Goal: Information Seeking & Learning: Learn about a topic

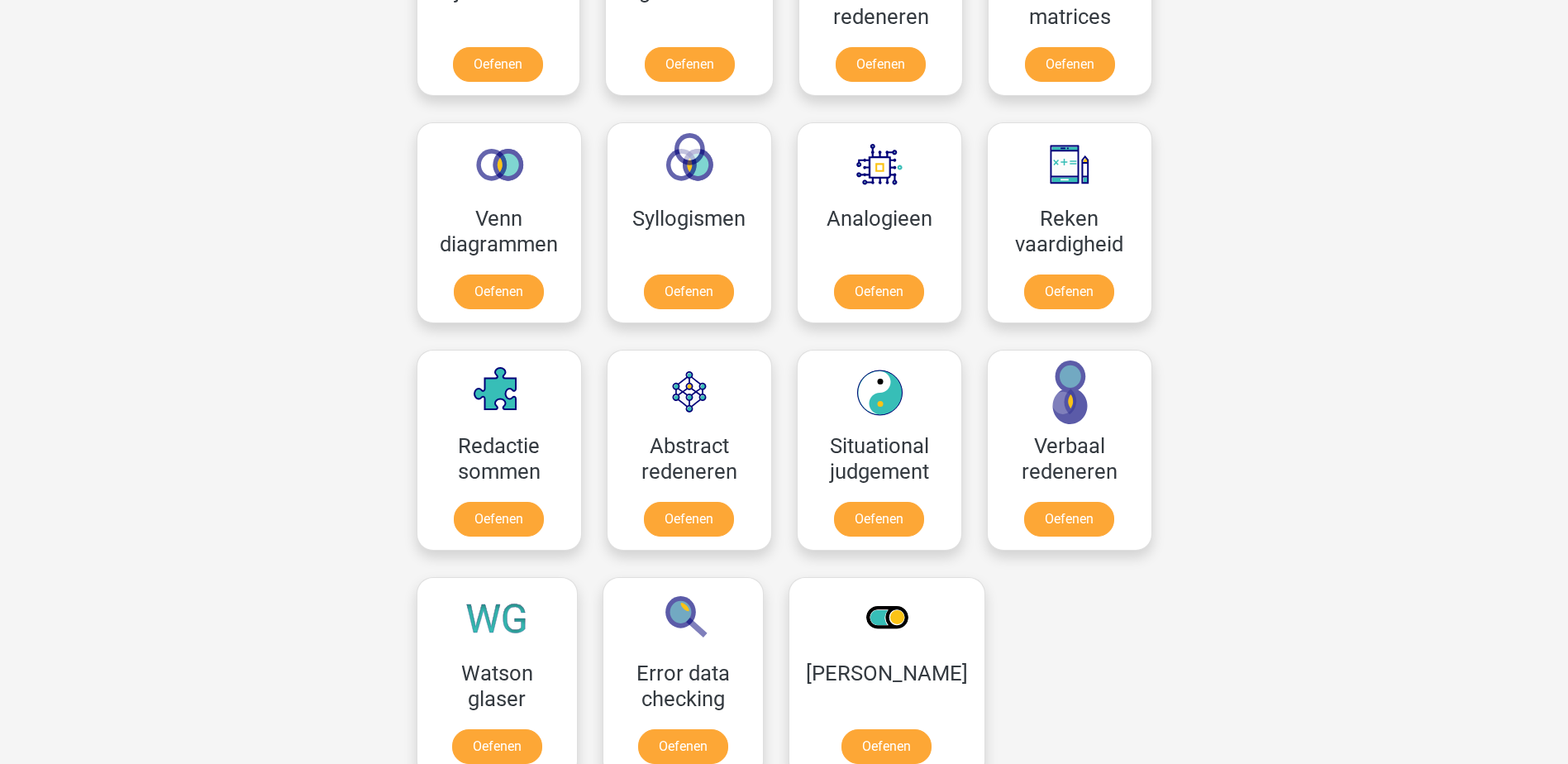
scroll to position [992, 0]
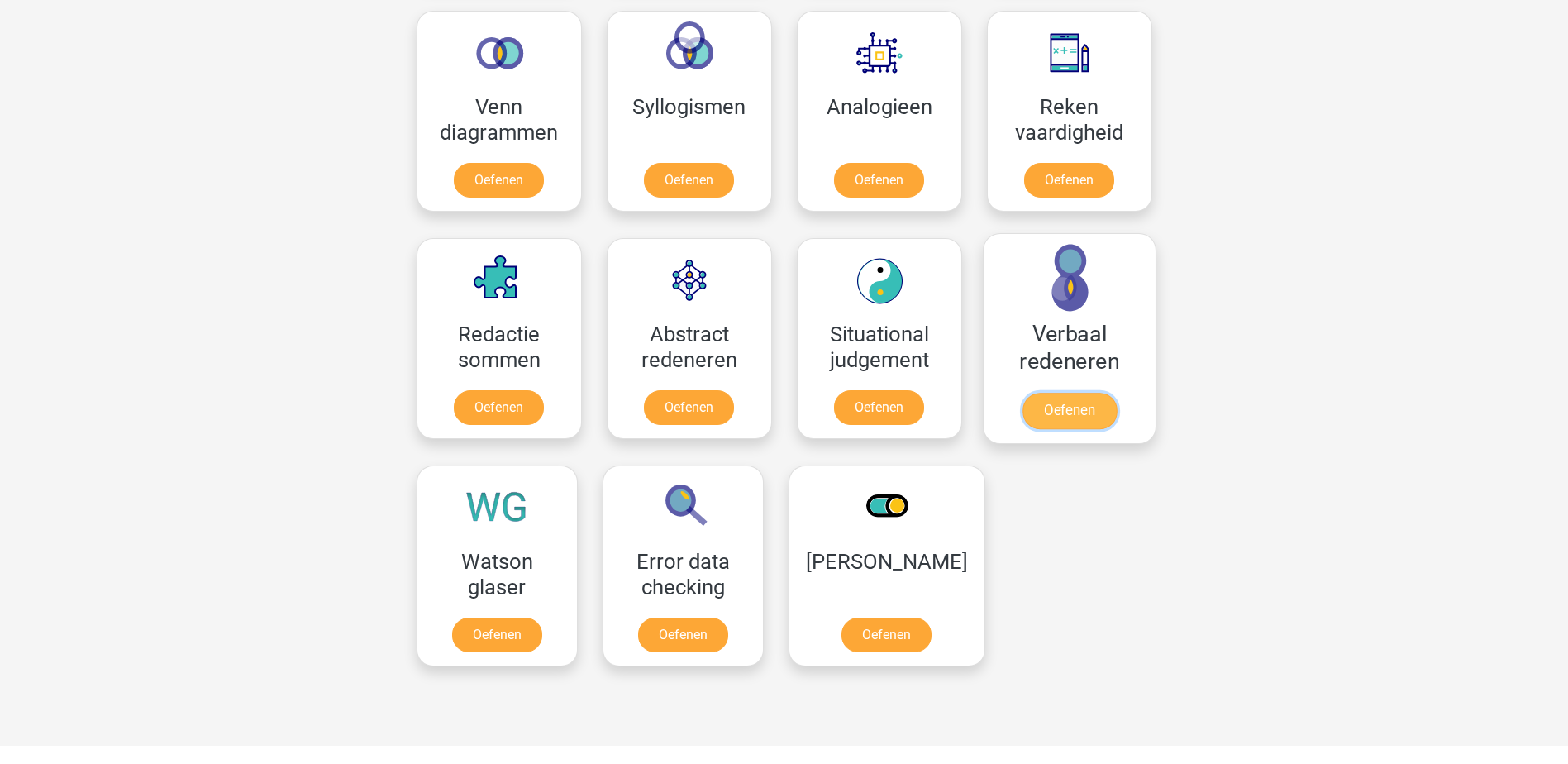
click at [1081, 411] on link "Oefenen" at bounding box center [1068, 410] width 94 height 36
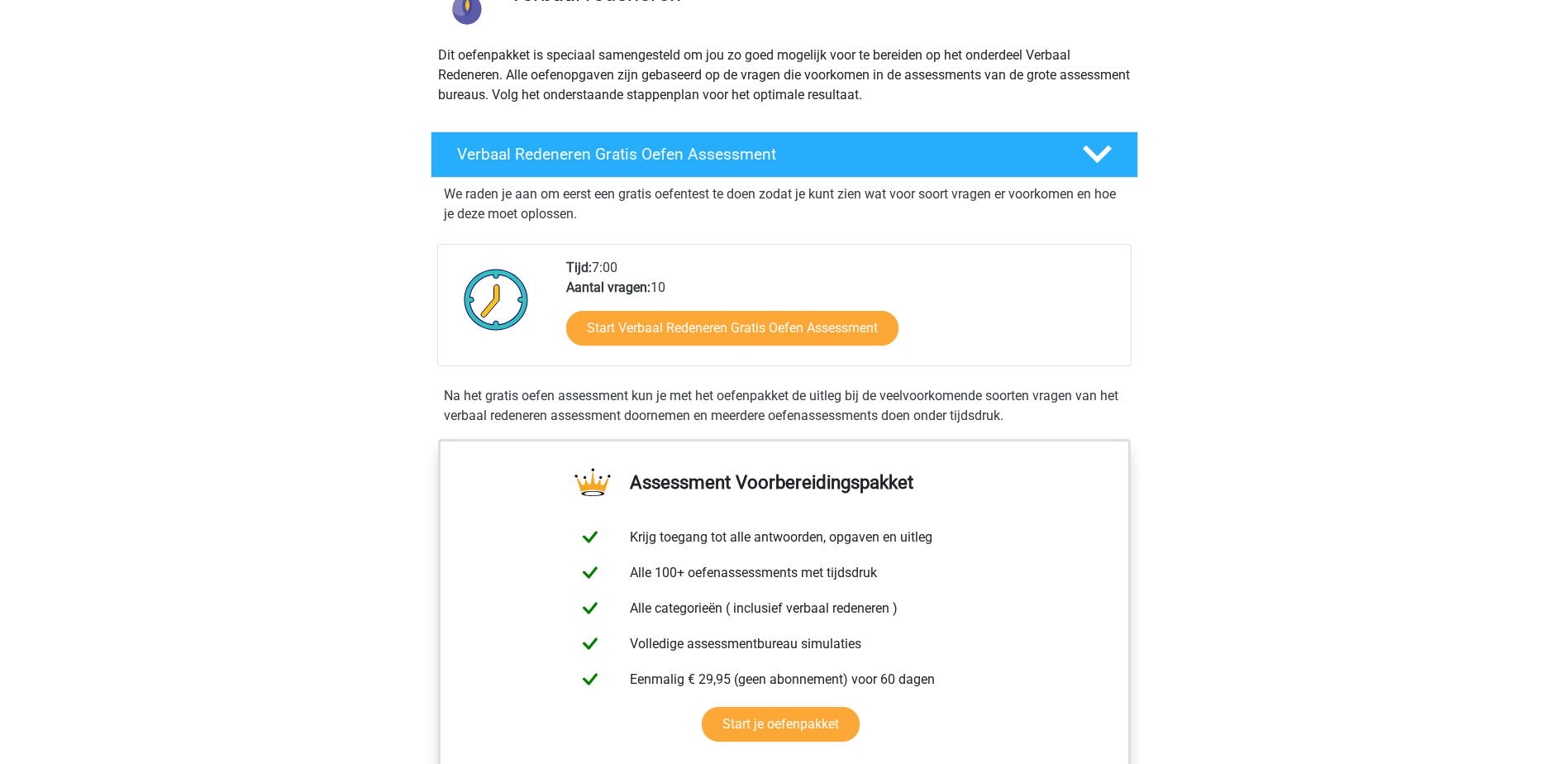
scroll to position [166, 0]
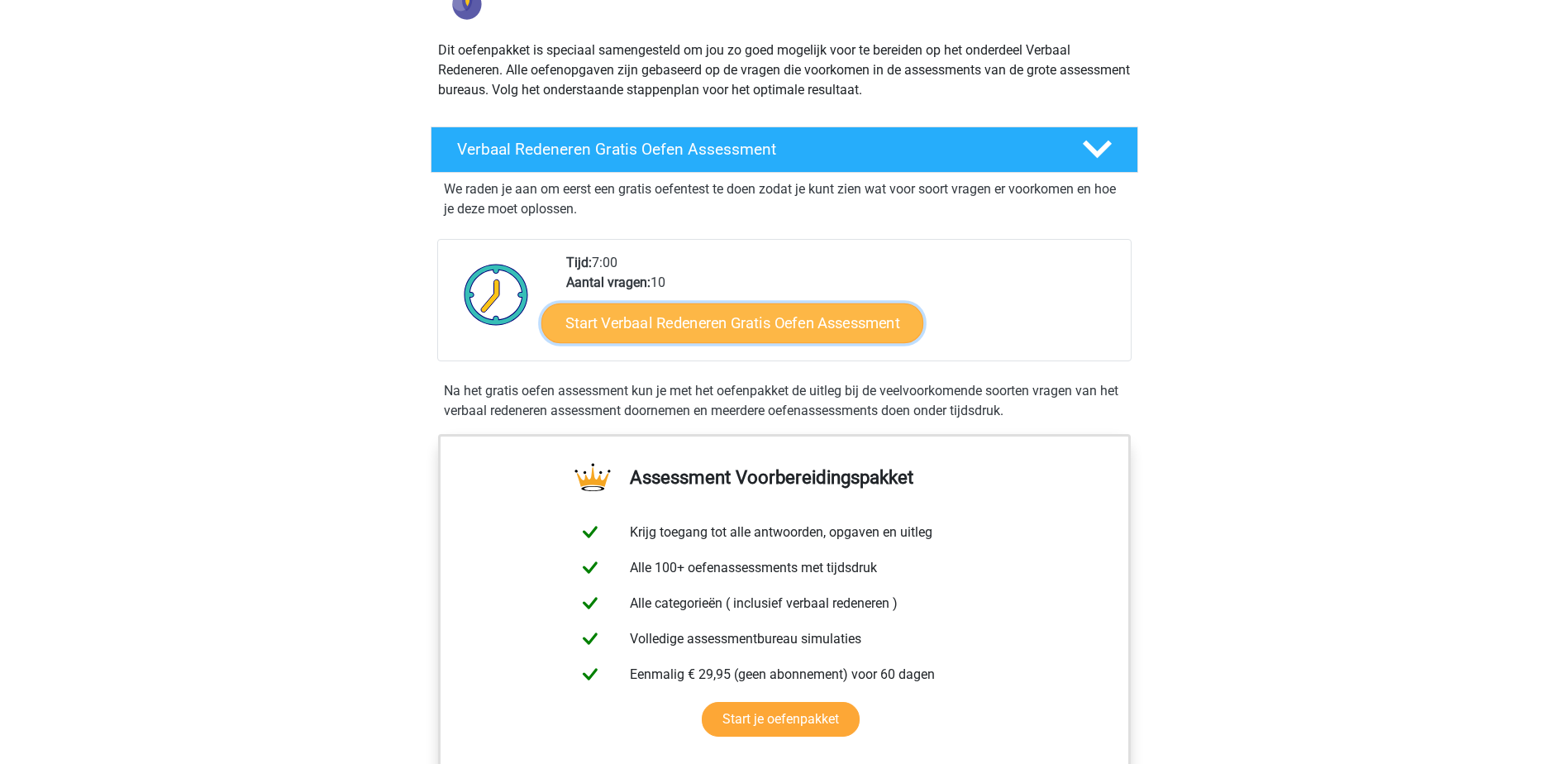
click at [804, 318] on link "Start Verbaal Redeneren Gratis Oefen Assessment" at bounding box center [732, 323] width 381 height 40
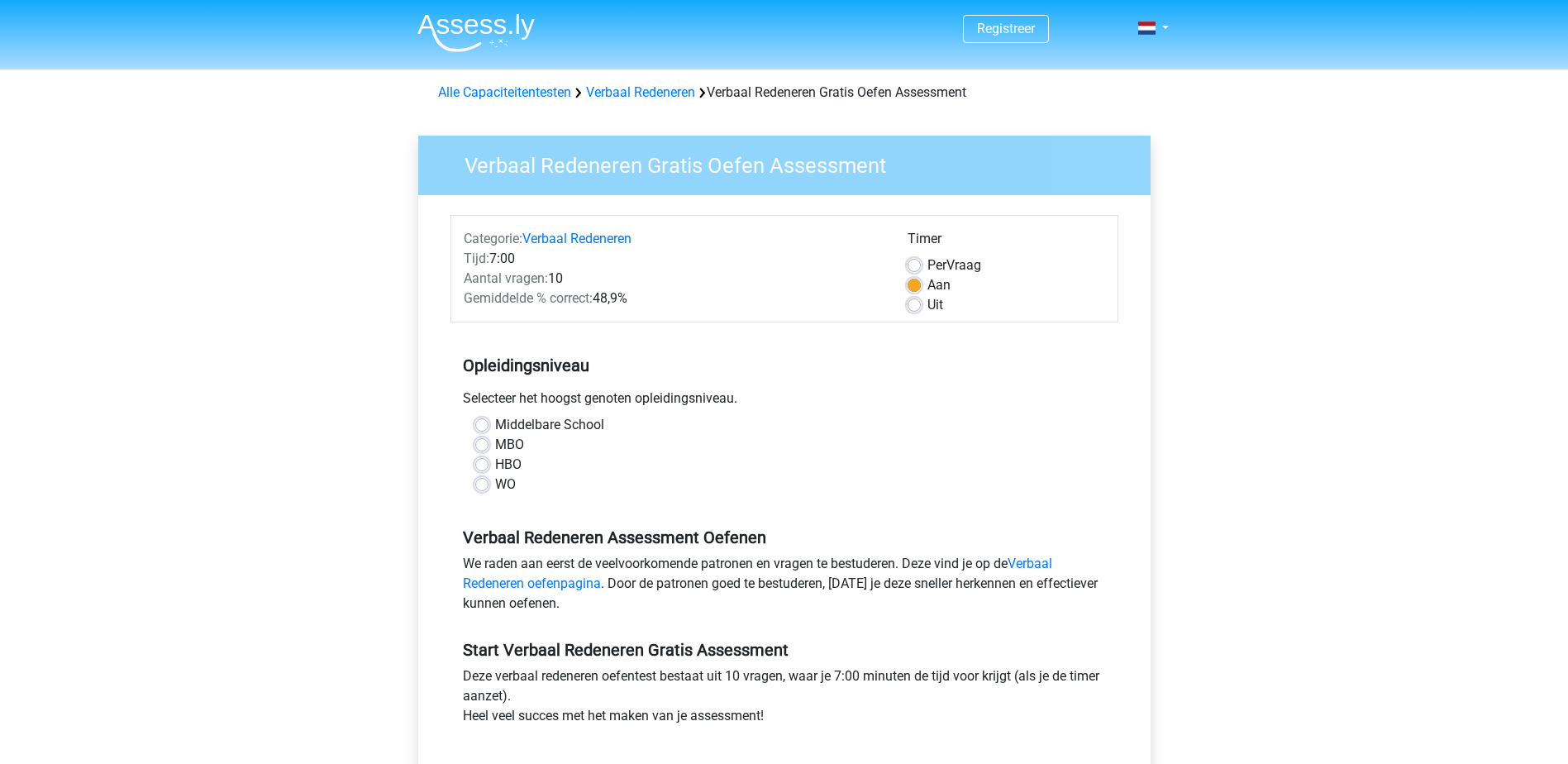
click at [495, 463] on label "HBO" at bounding box center [507, 464] width 26 height 20
click at [488, 463] on input "HBO" at bounding box center [481, 463] width 13 height 16
radio input "true"
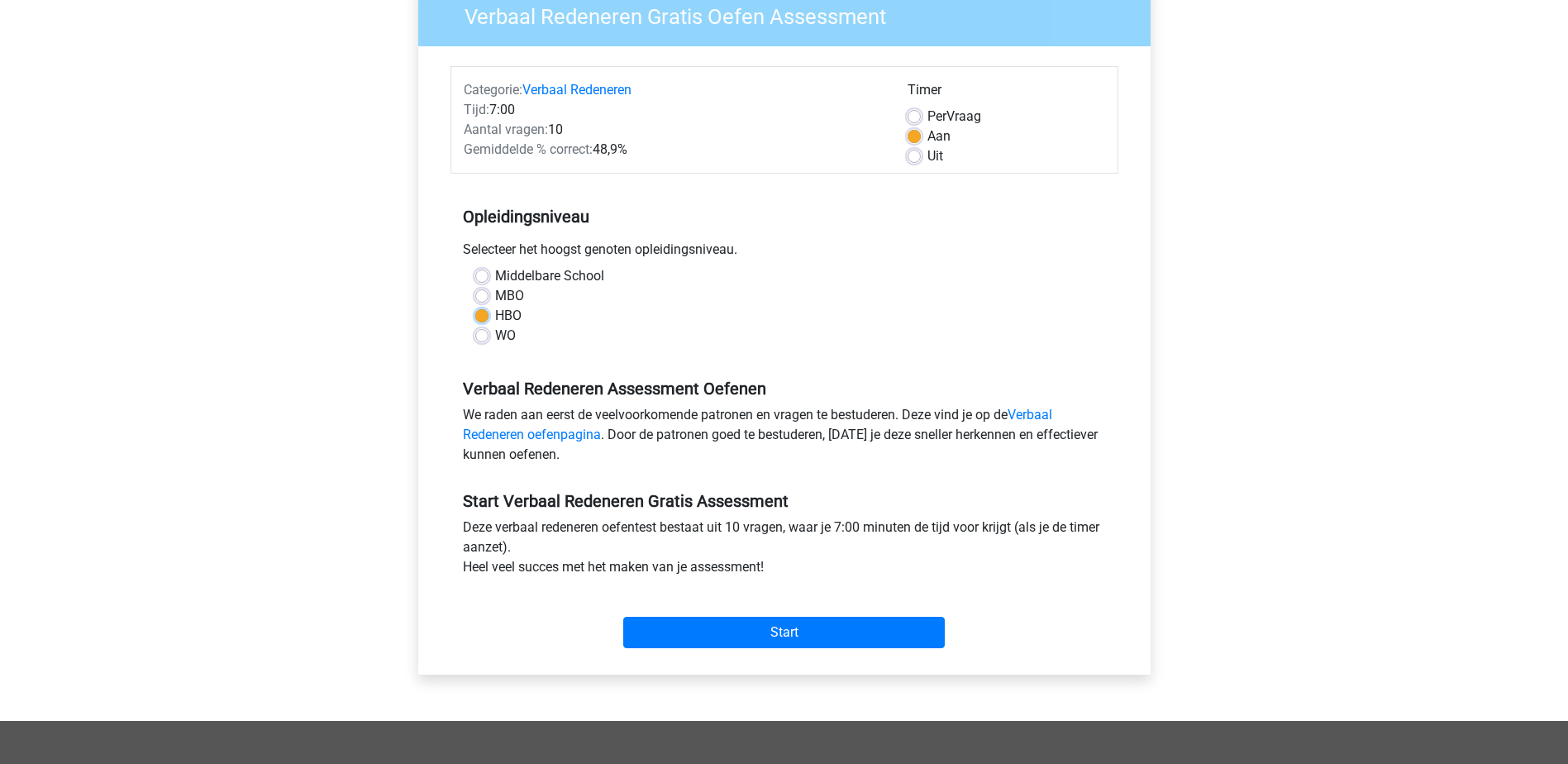
scroll to position [166, 0]
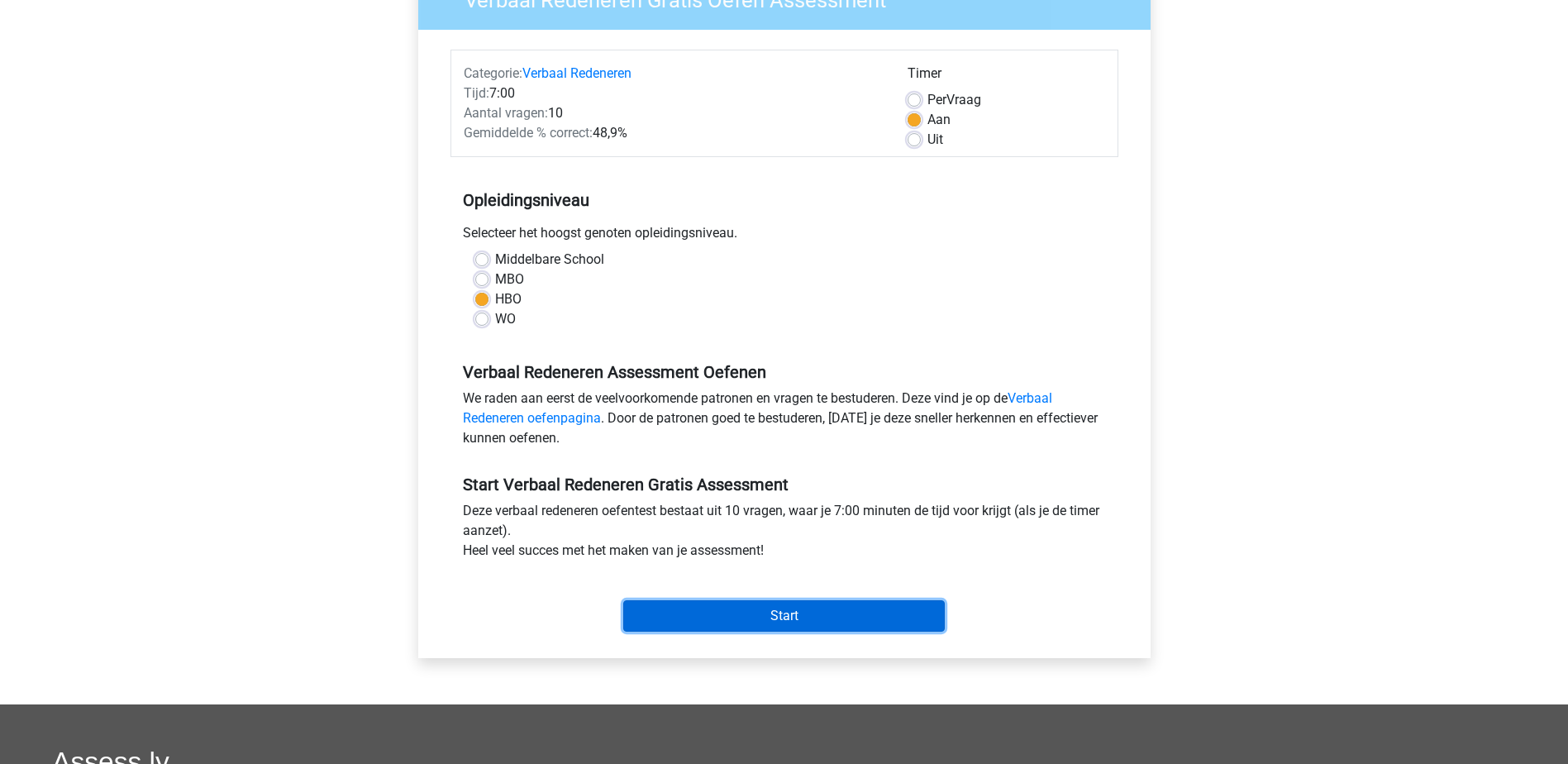
click at [809, 608] on input "Start" at bounding box center [784, 616] width 321 height 31
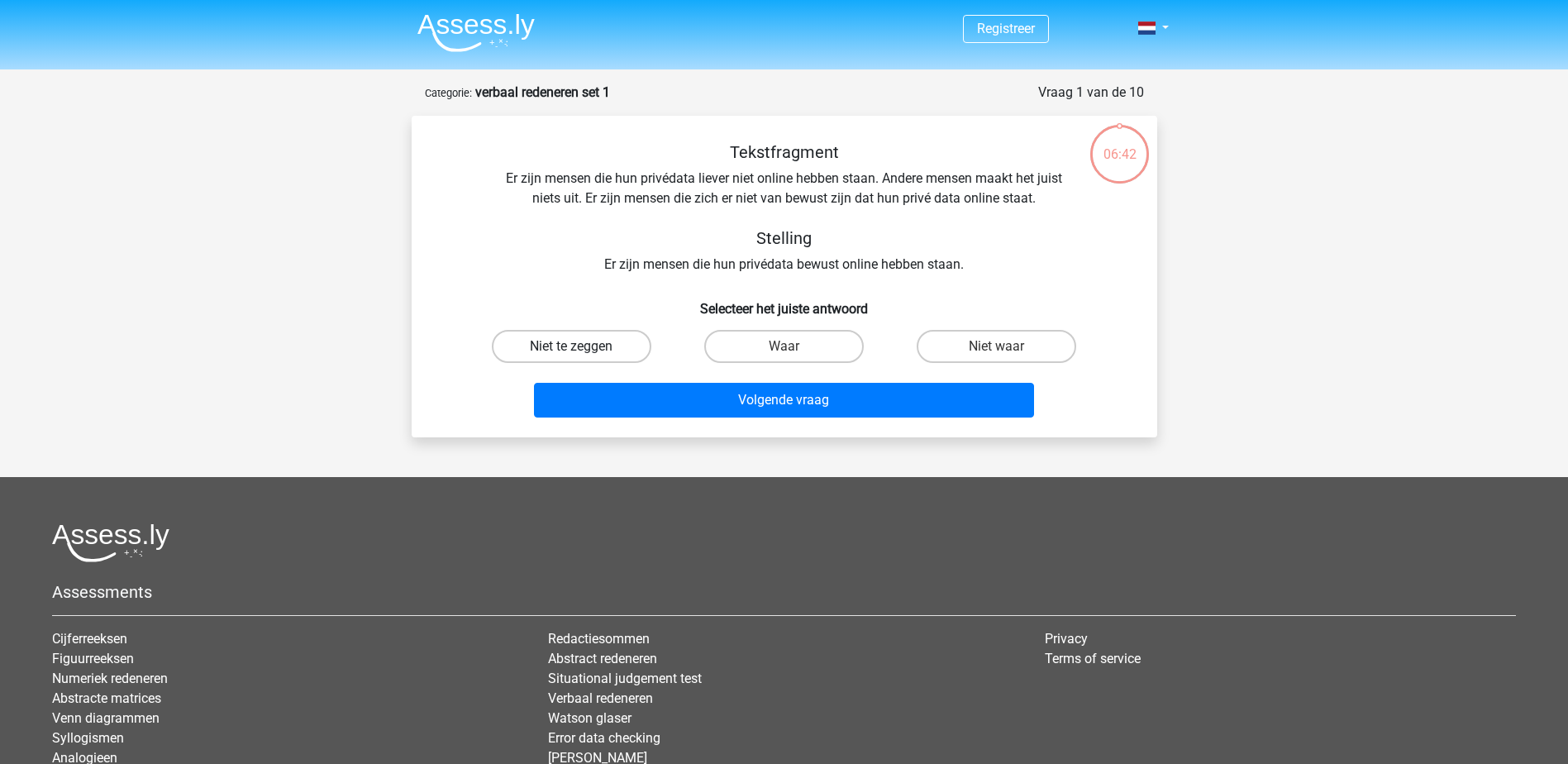
click at [601, 352] on label "Niet te zeggen" at bounding box center [571, 346] width 159 height 33
click at [582, 352] on input "Niet te zeggen" at bounding box center [577, 352] width 11 height 11
radio input "true"
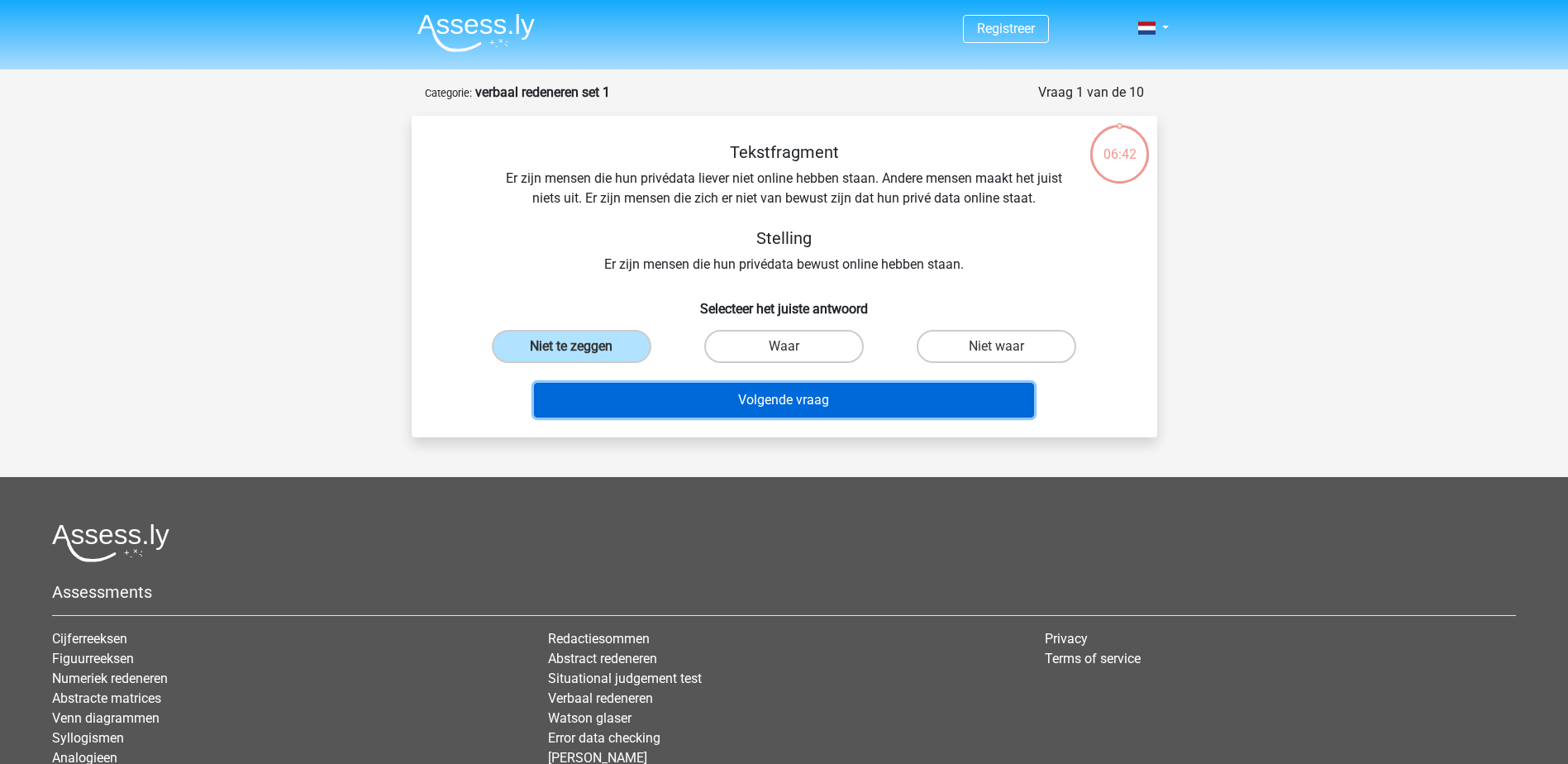
click at [750, 407] on button "Volgende vraag" at bounding box center [784, 400] width 500 height 35
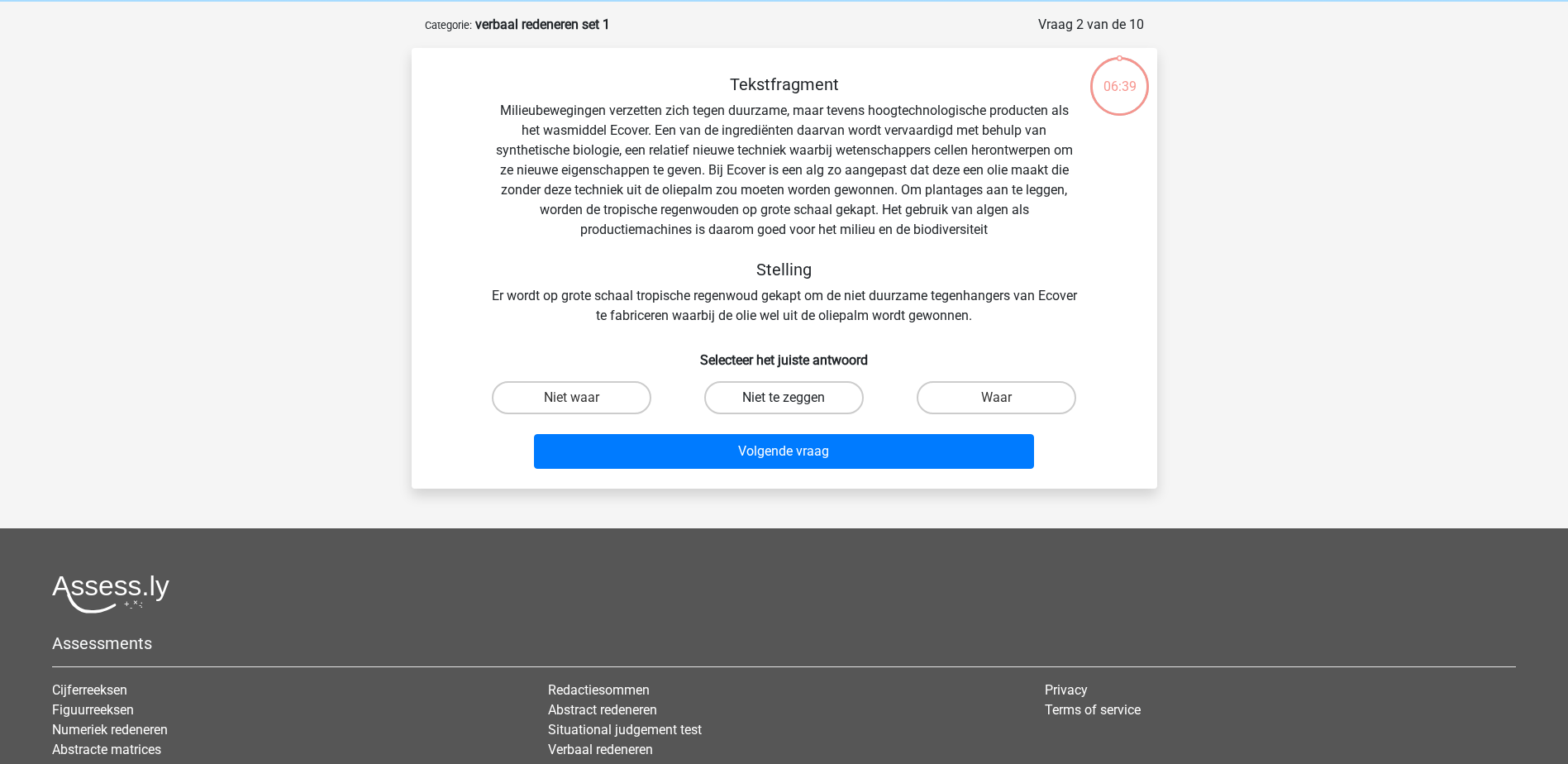
scroll to position [83, 0]
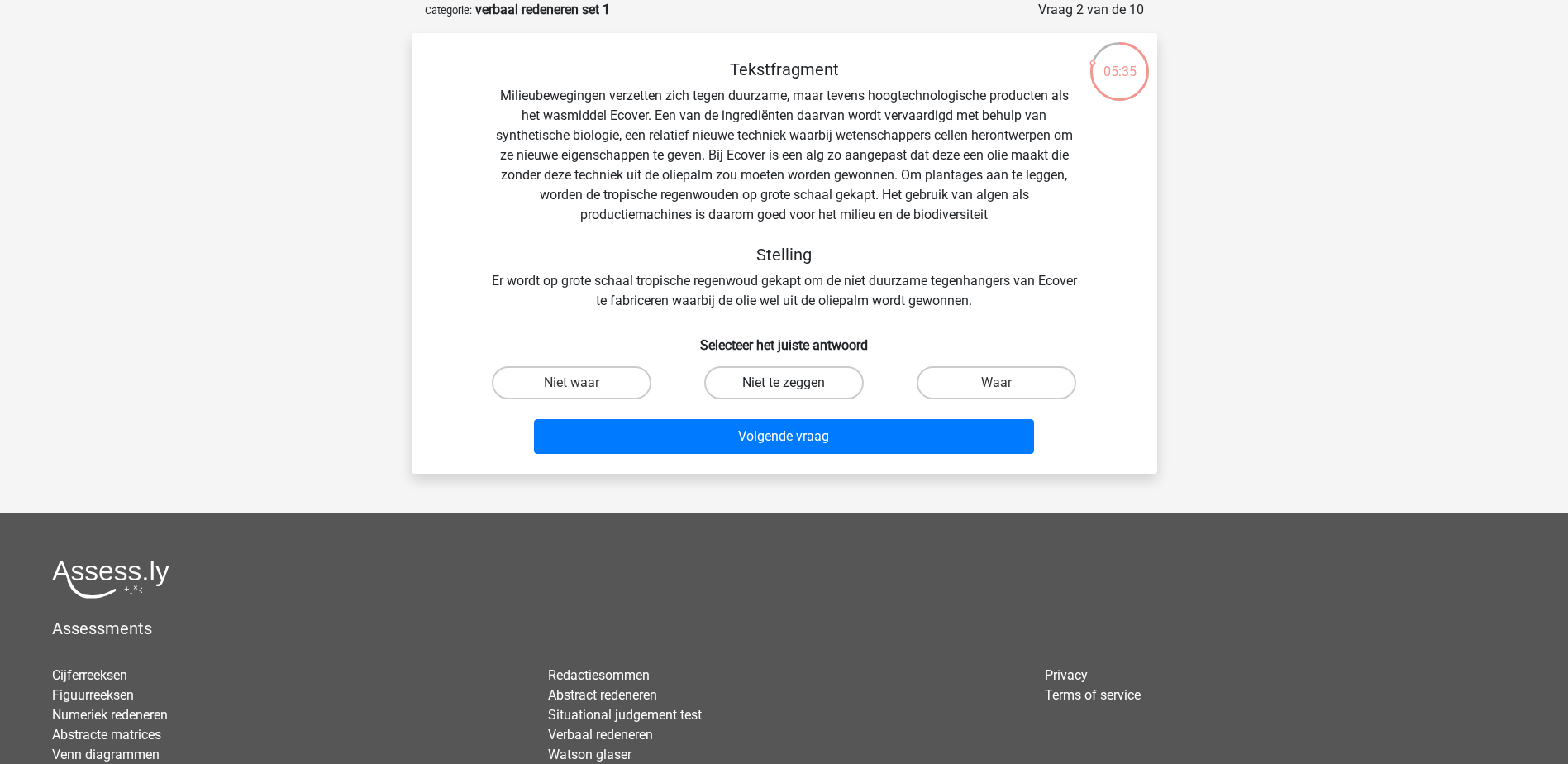
click at [811, 369] on label "Niet te zeggen" at bounding box center [784, 382] width 159 height 33
click at [794, 382] on input "Niet te zeggen" at bounding box center [789, 388] width 11 height 11
radio input "true"
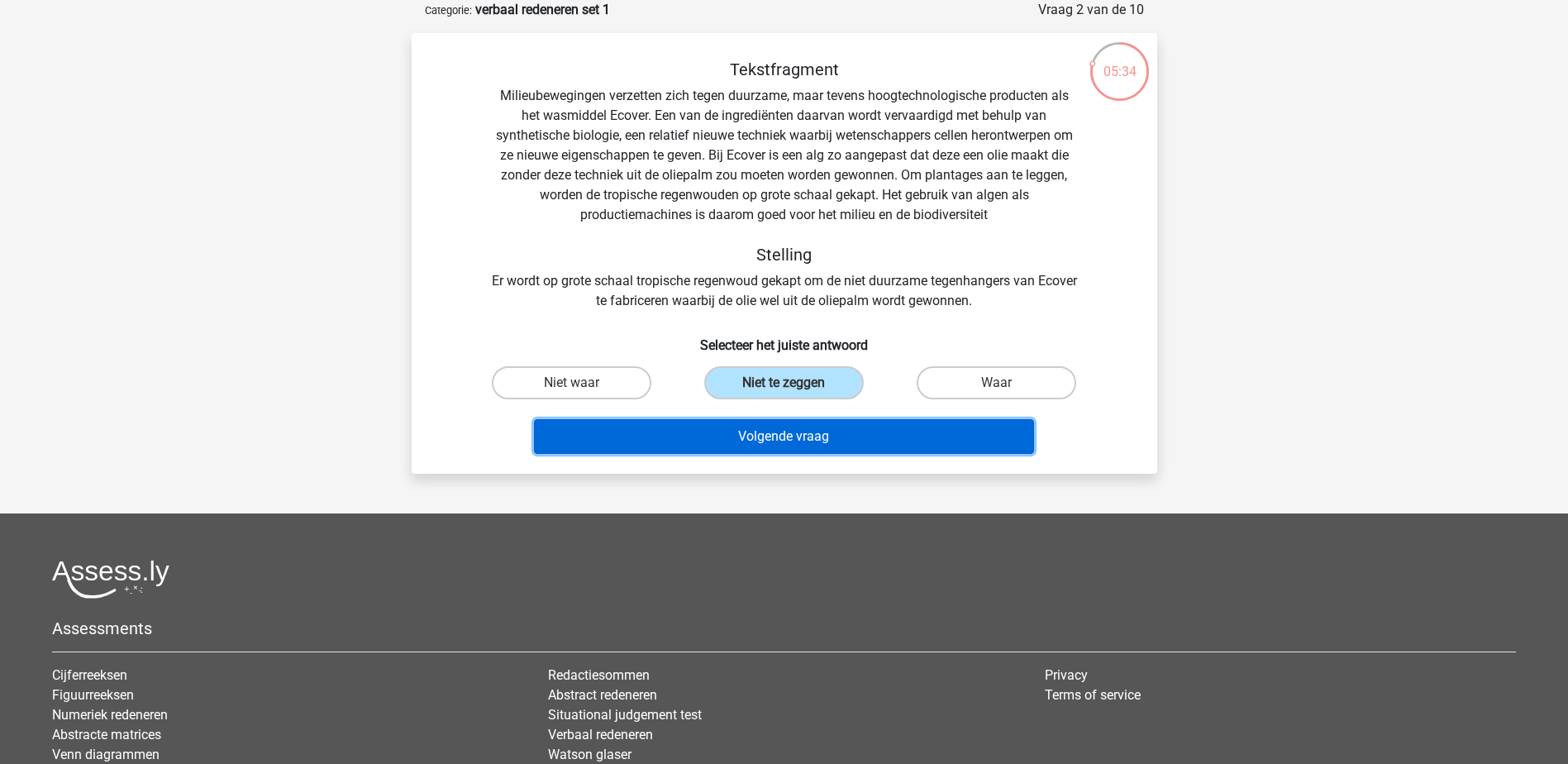
click at [818, 438] on button "Volgende vraag" at bounding box center [784, 436] width 500 height 35
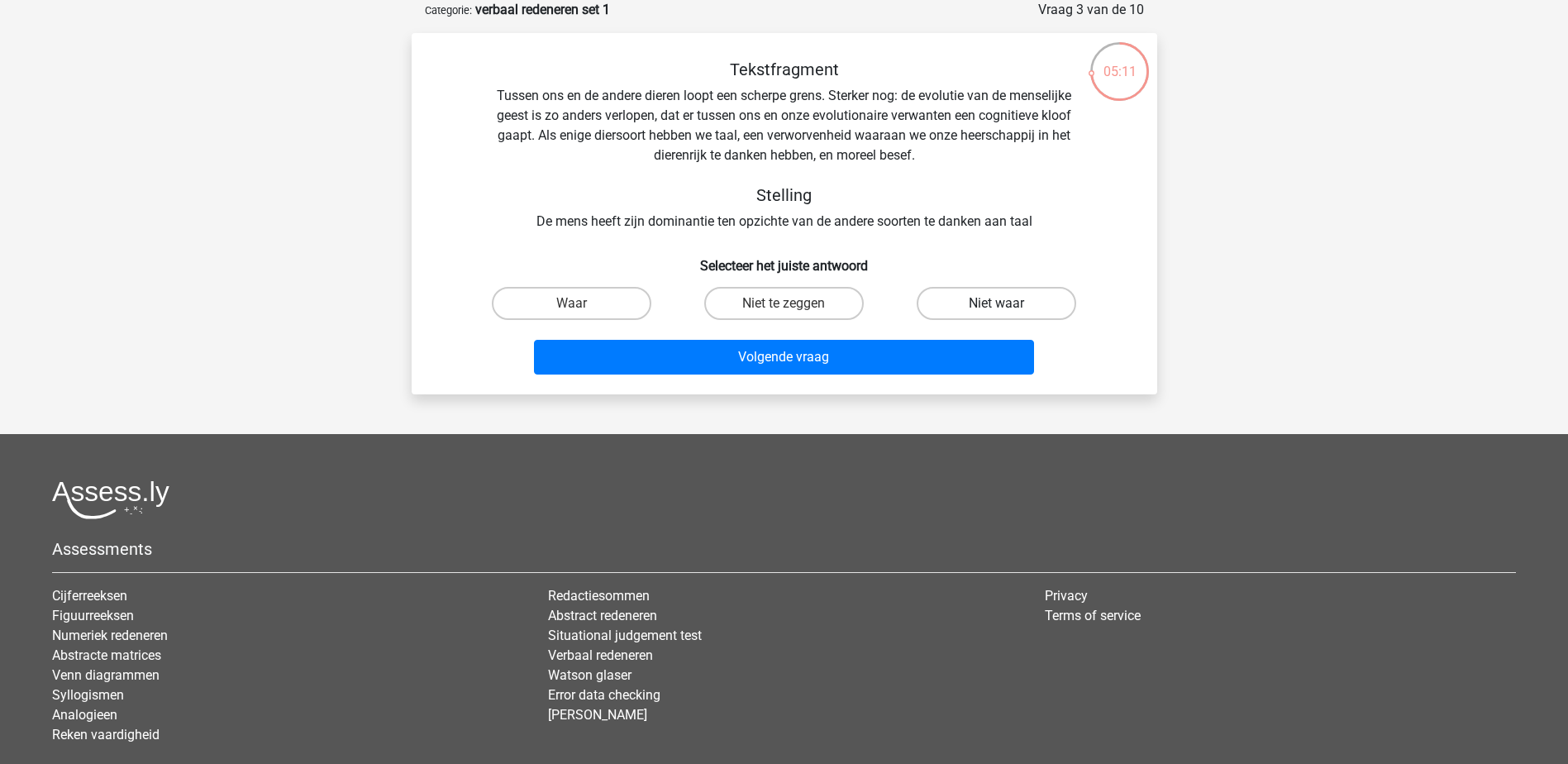
click at [960, 292] on label "Niet waar" at bounding box center [996, 303] width 159 height 33
click at [997, 303] on input "Niet waar" at bounding box center [1002, 309] width 11 height 11
radio input "true"
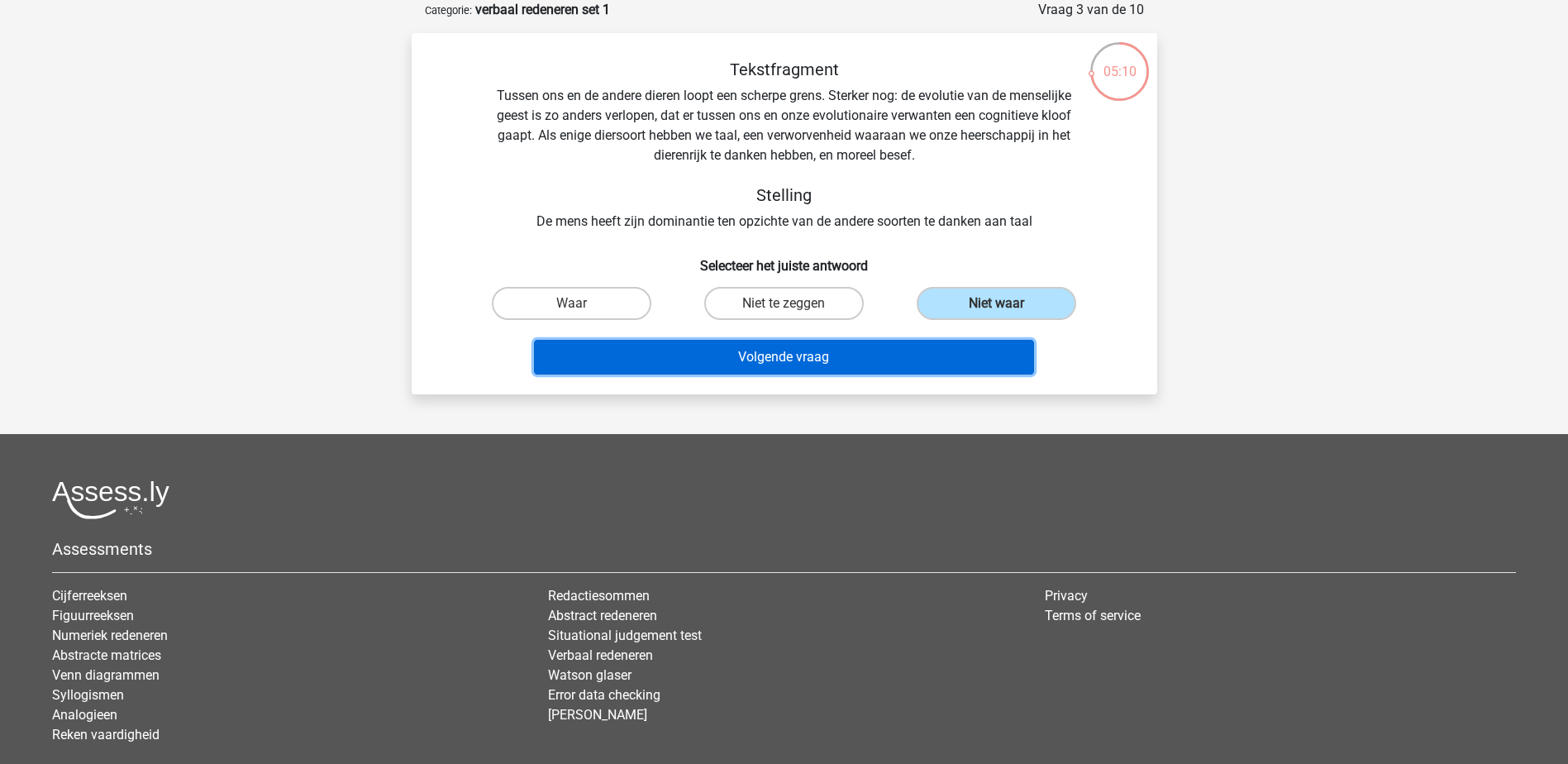
click at [904, 359] on button "Volgende vraag" at bounding box center [784, 357] width 500 height 35
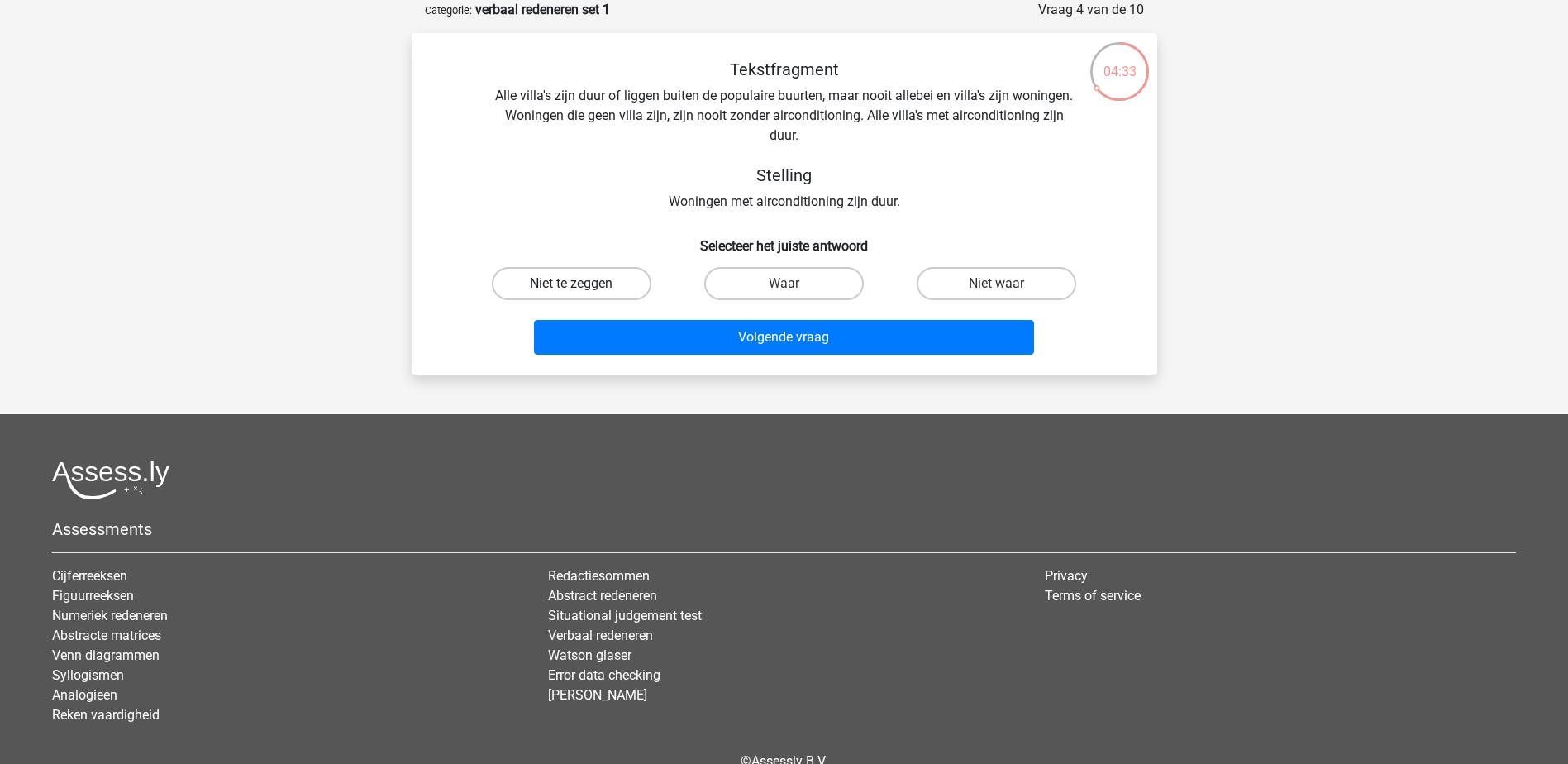
click at [603, 275] on label "Niet te zeggen" at bounding box center [571, 283] width 159 height 33
click at [582, 283] on input "Niet te zeggen" at bounding box center [577, 289] width 11 height 11
radio input "true"
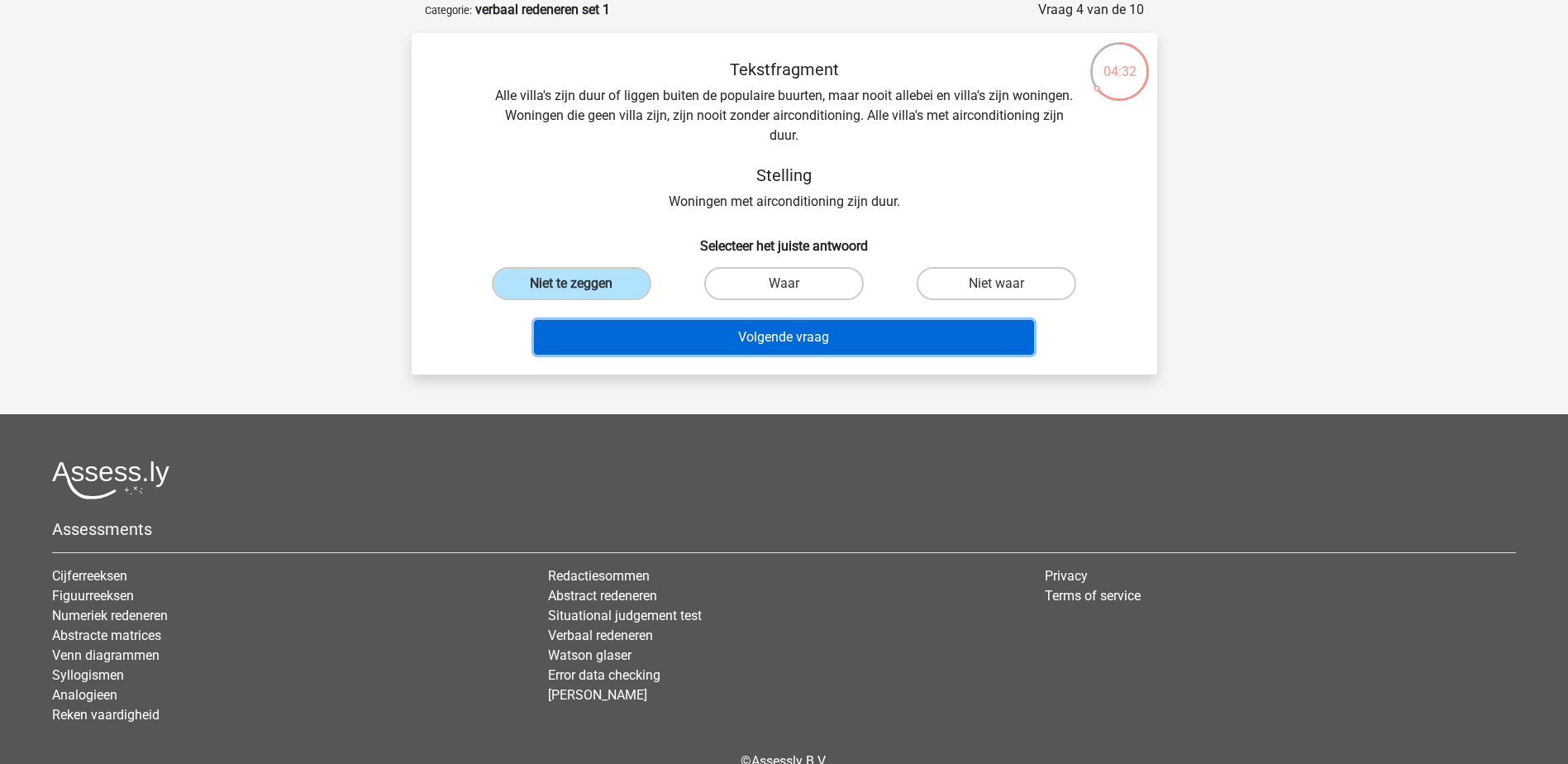
click at [806, 333] on button "Volgende vraag" at bounding box center [784, 337] width 500 height 35
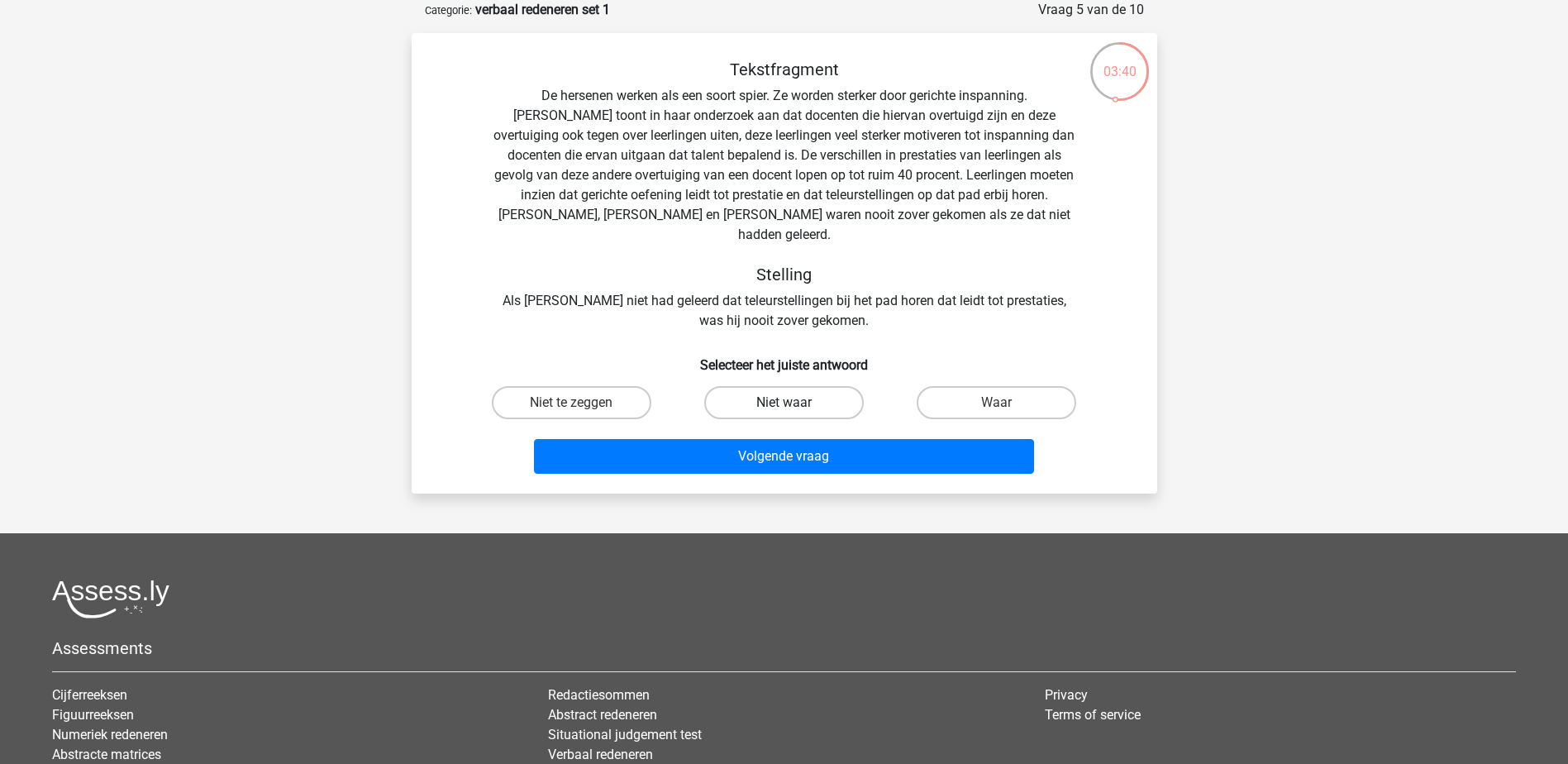
click at [766, 386] on label "Niet waar" at bounding box center [784, 402] width 159 height 33
click at [784, 402] on input "Niet waar" at bounding box center [789, 408] width 11 height 11
radio input "true"
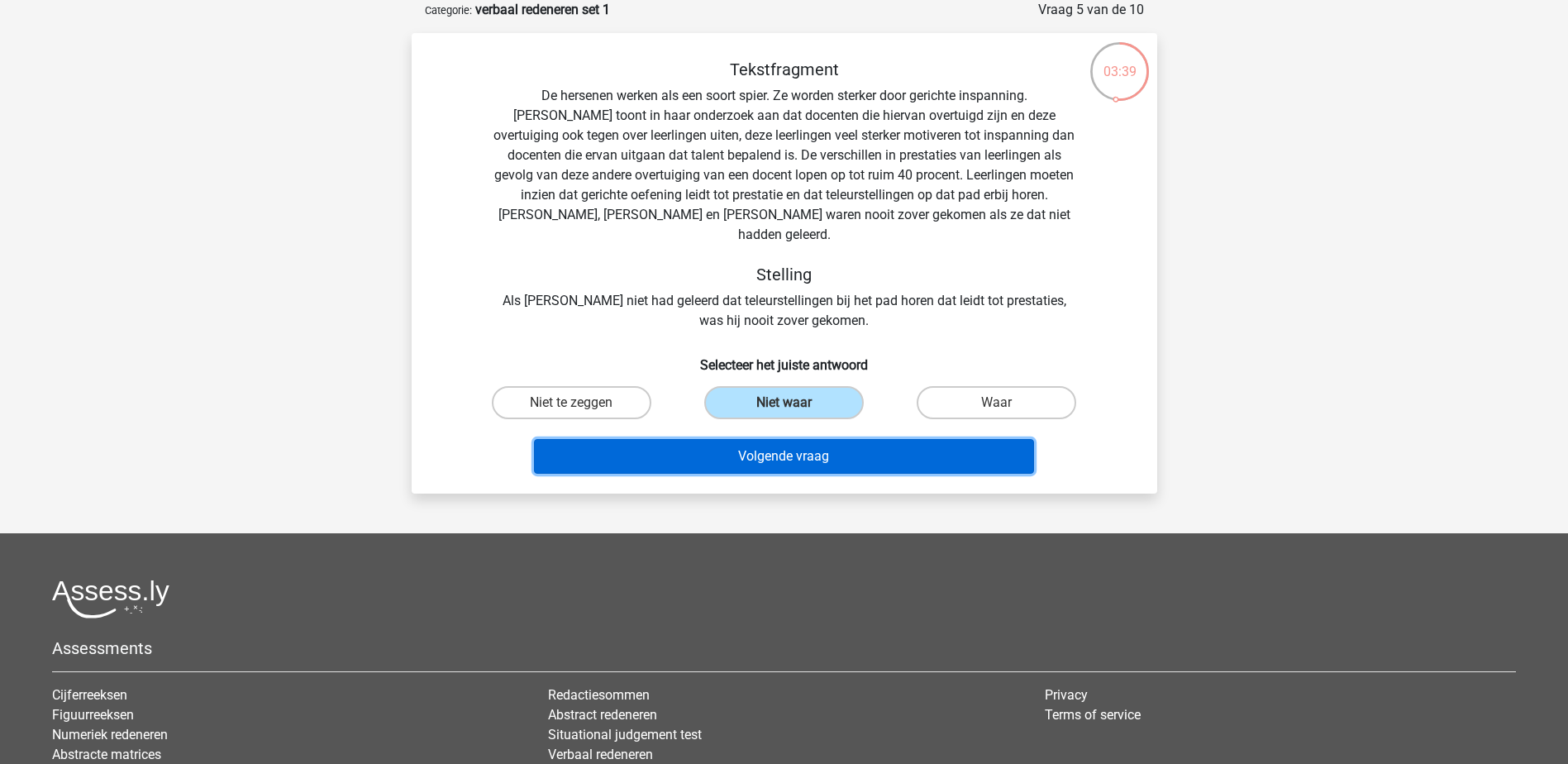
click at [788, 439] on button "Volgende vraag" at bounding box center [784, 456] width 500 height 35
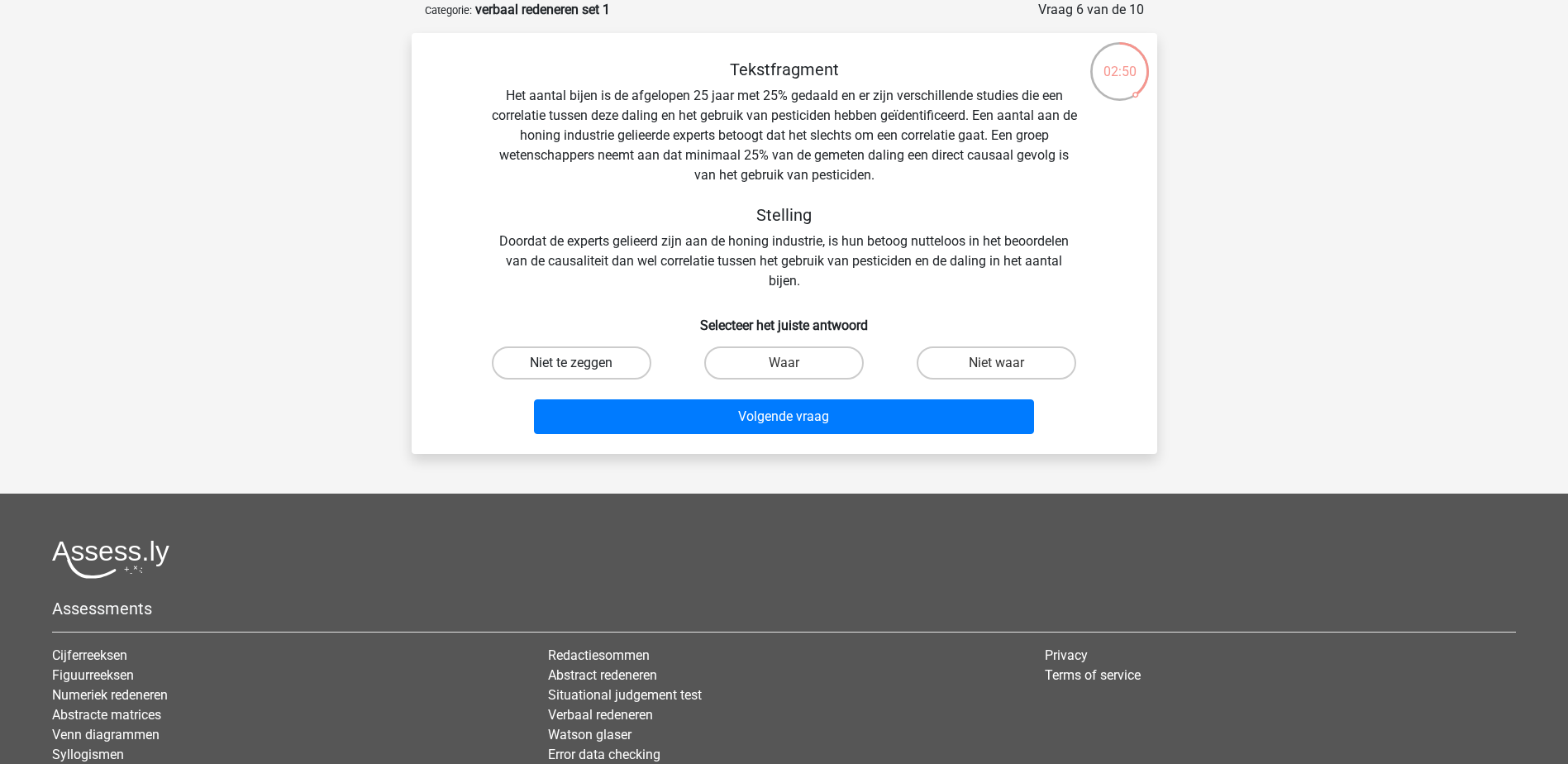
click at [613, 371] on label "Niet te zeggen" at bounding box center [571, 363] width 159 height 33
click at [582, 371] on input "Niet te zeggen" at bounding box center [577, 368] width 11 height 11
radio input "true"
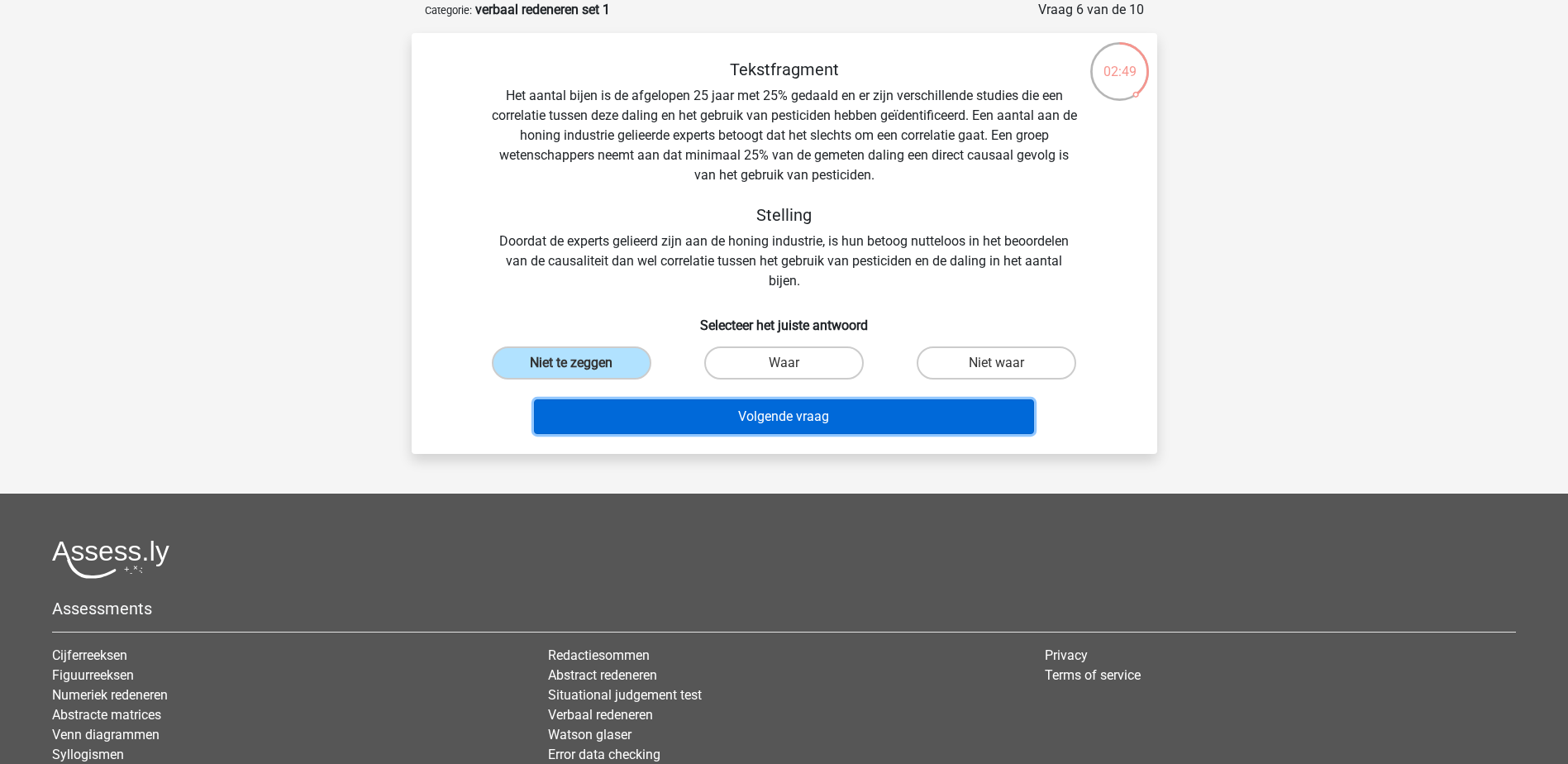
click at [785, 405] on button "Volgende vraag" at bounding box center [784, 417] width 500 height 35
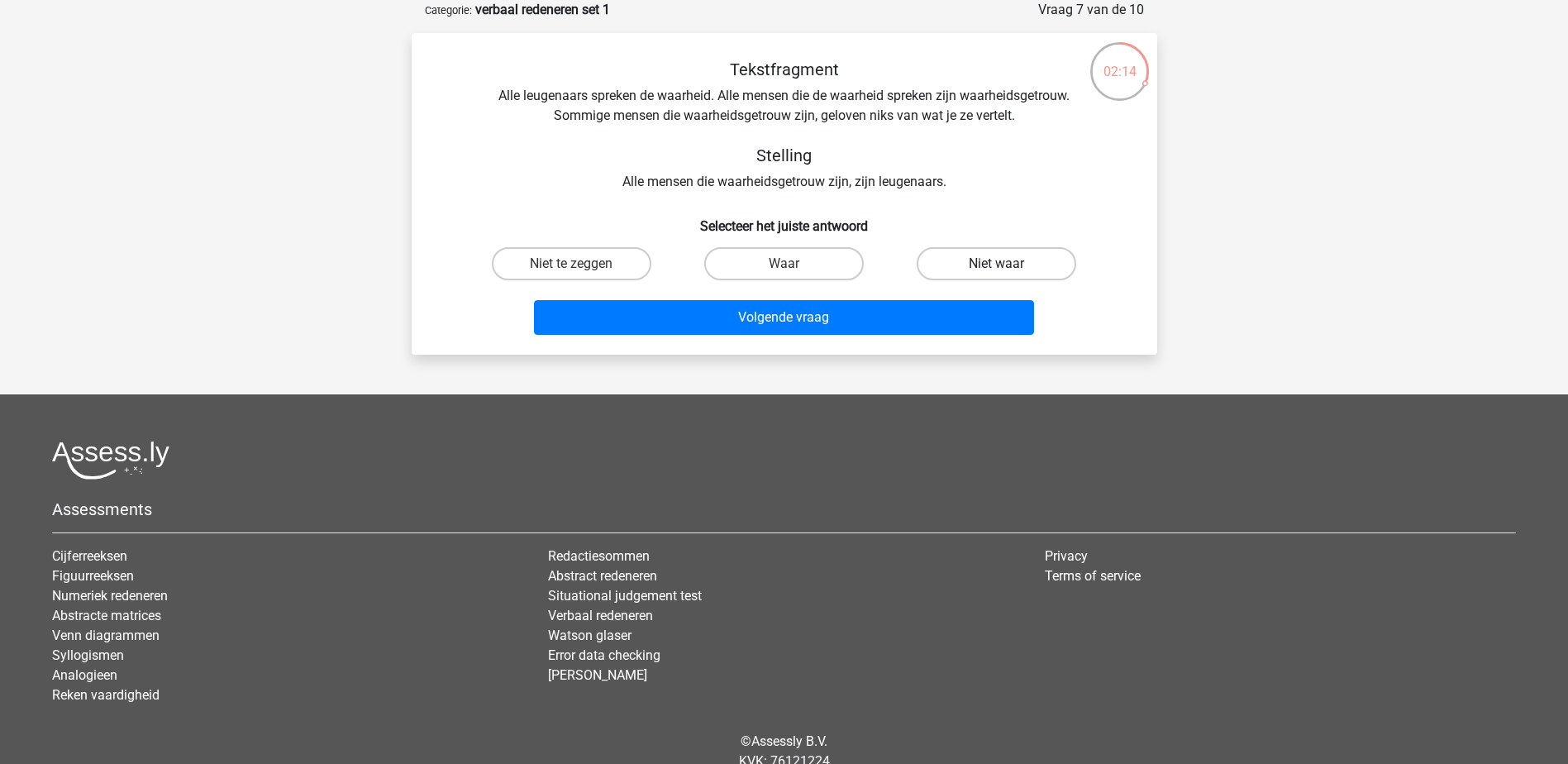
click at [992, 263] on label "Niet waar" at bounding box center [996, 264] width 159 height 33
click at [997, 264] on input "Niet waar" at bounding box center [1002, 269] width 11 height 11
radio input "true"
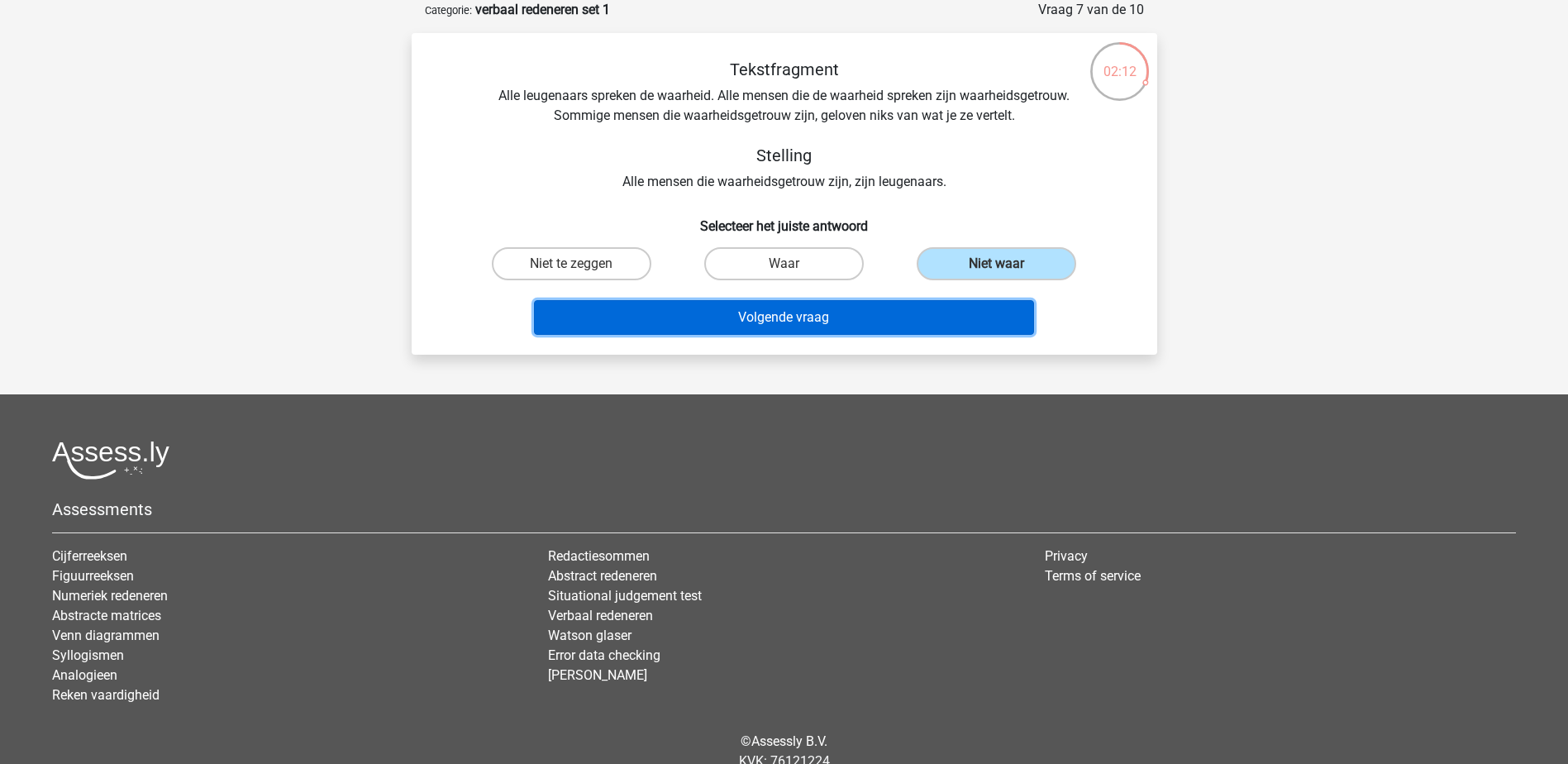
click at [799, 319] on button "Volgende vraag" at bounding box center [784, 317] width 500 height 35
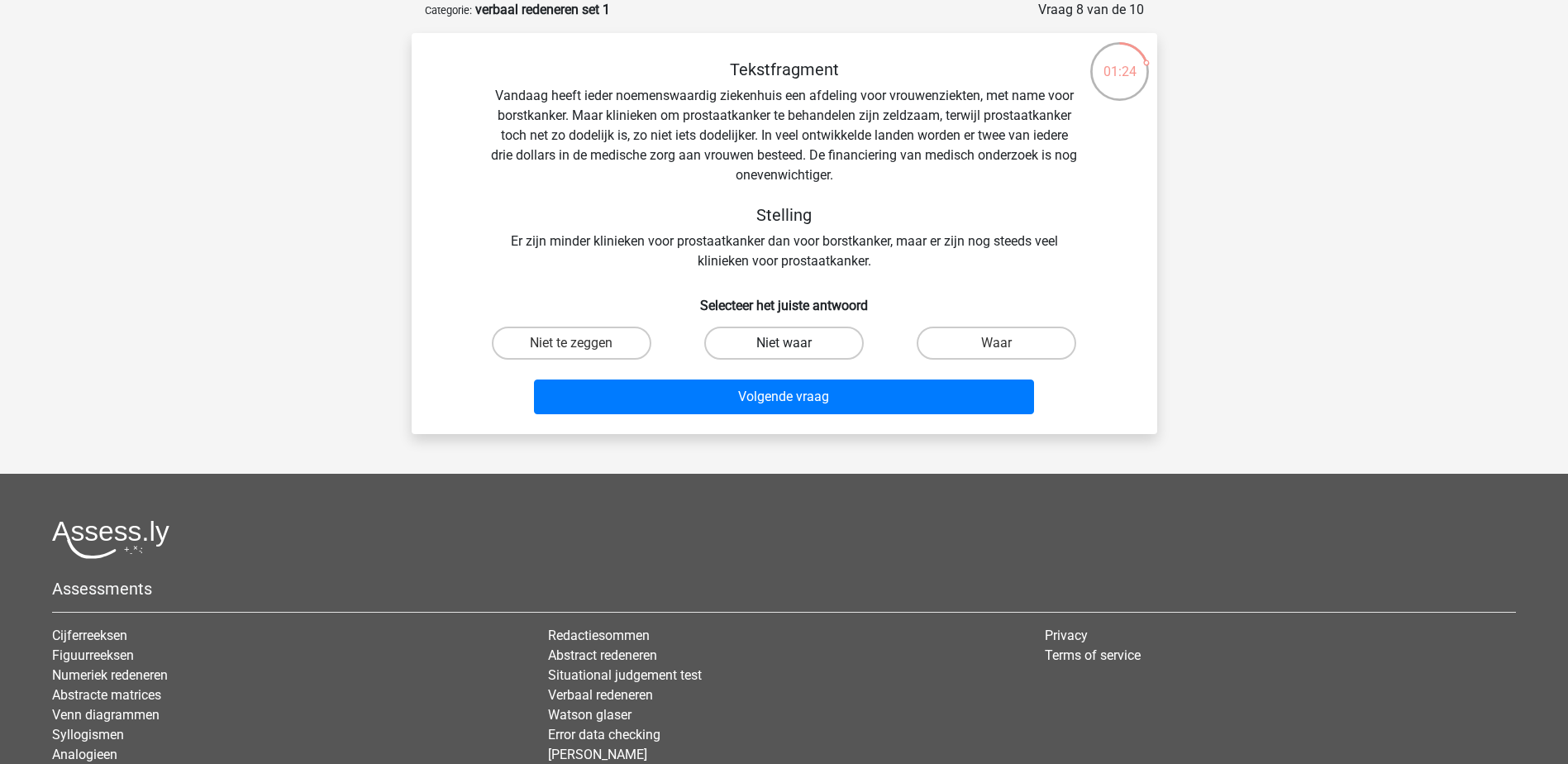
click at [798, 340] on label "Niet waar" at bounding box center [784, 343] width 159 height 33
click at [794, 343] on input "Niet waar" at bounding box center [789, 348] width 11 height 11
radio input "true"
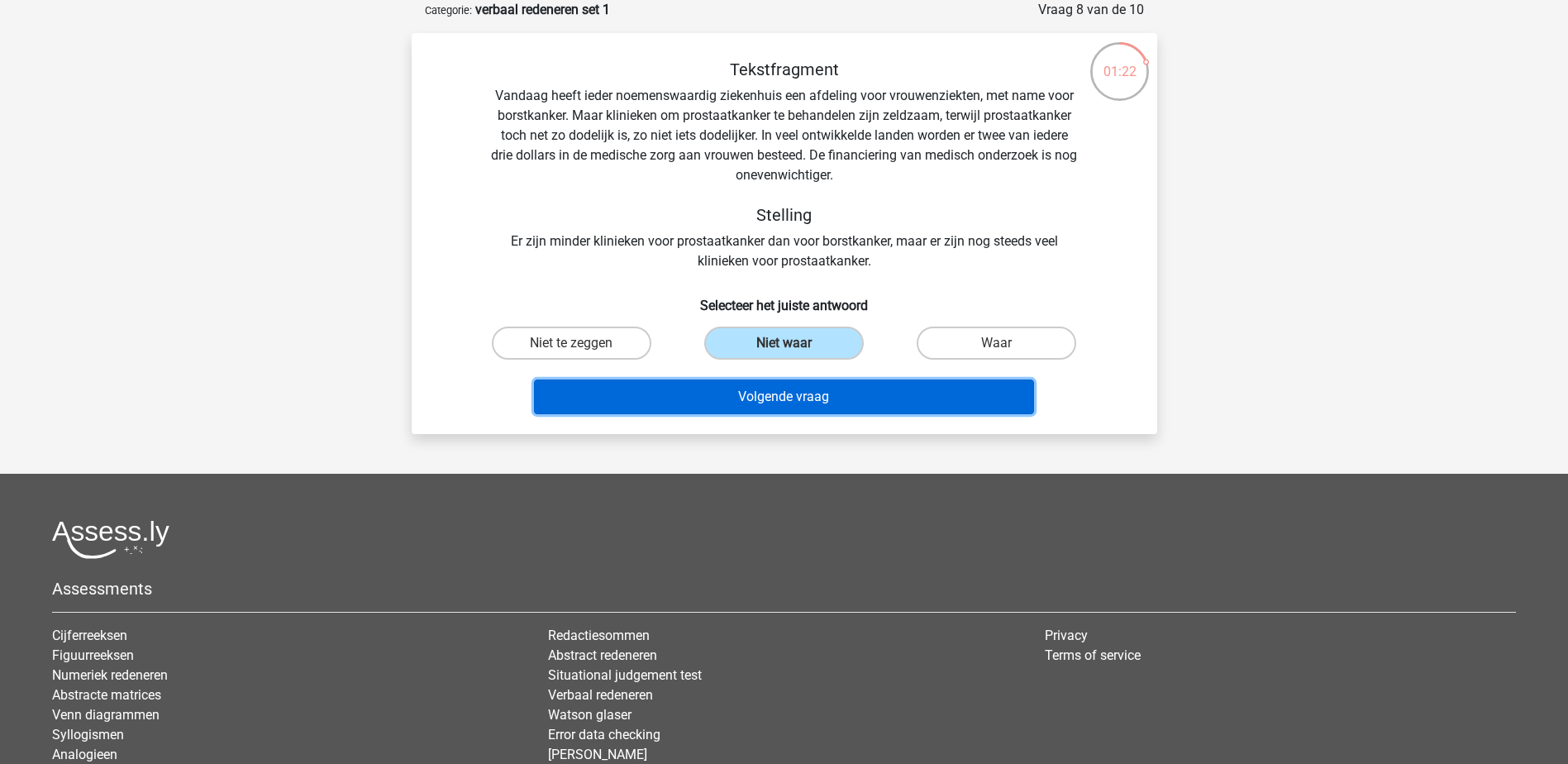
click at [825, 394] on button "Volgende vraag" at bounding box center [784, 397] width 500 height 35
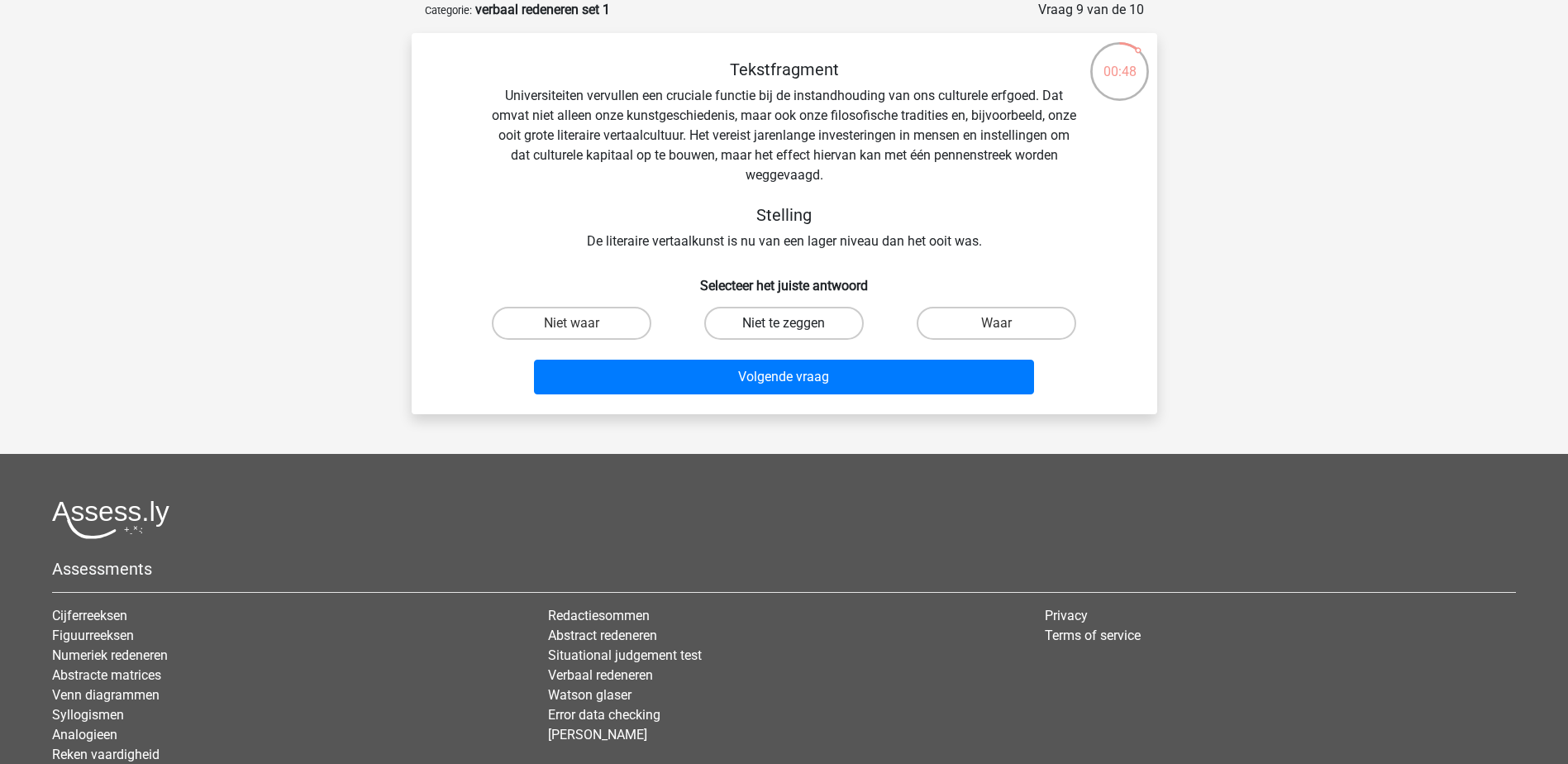
click at [799, 325] on label "Niet te zeggen" at bounding box center [784, 323] width 159 height 33
click at [794, 325] on input "Niet te zeggen" at bounding box center [789, 328] width 11 height 11
radio input "true"
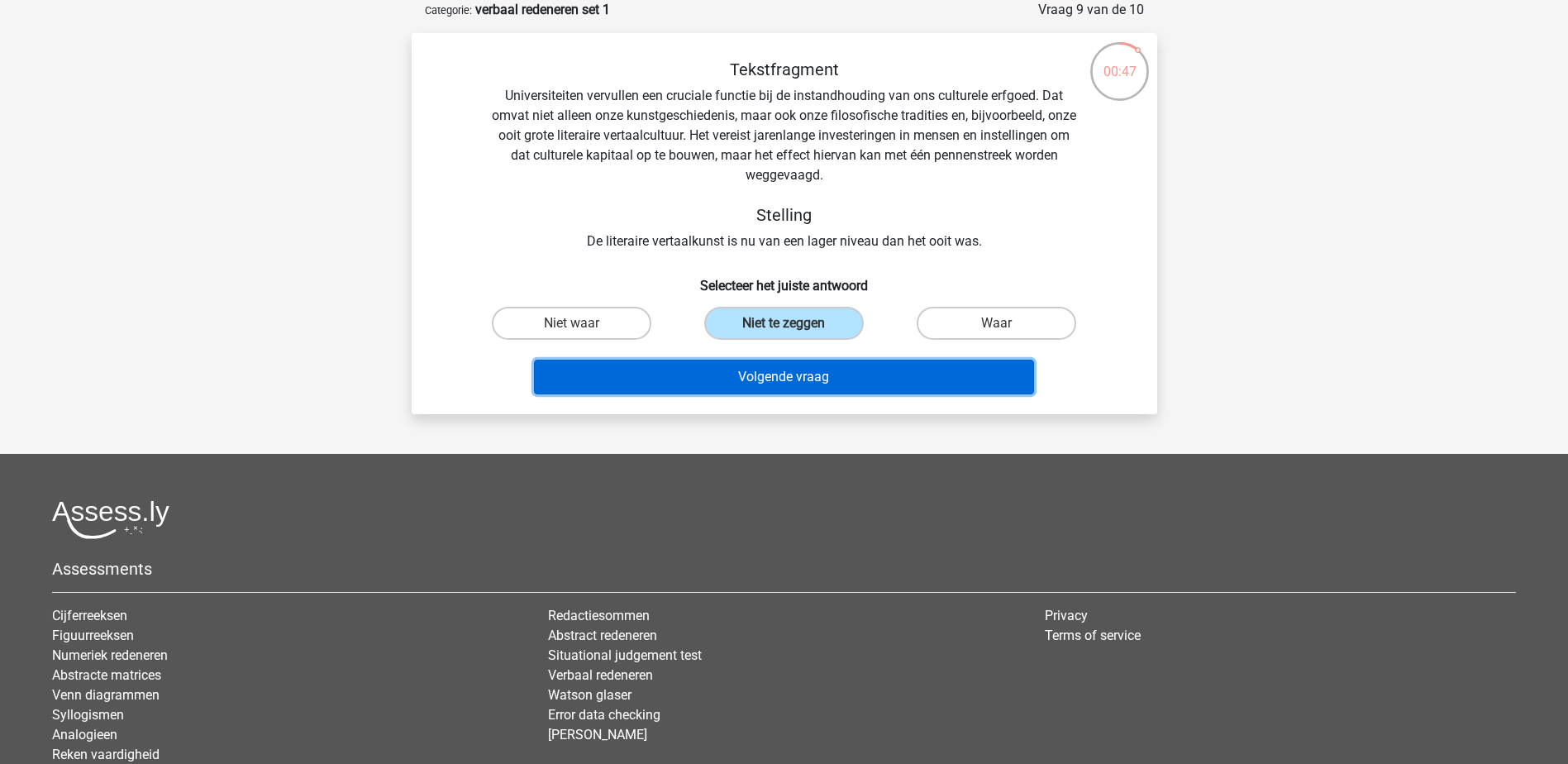
click at [829, 379] on button "Volgende vraag" at bounding box center [784, 377] width 500 height 35
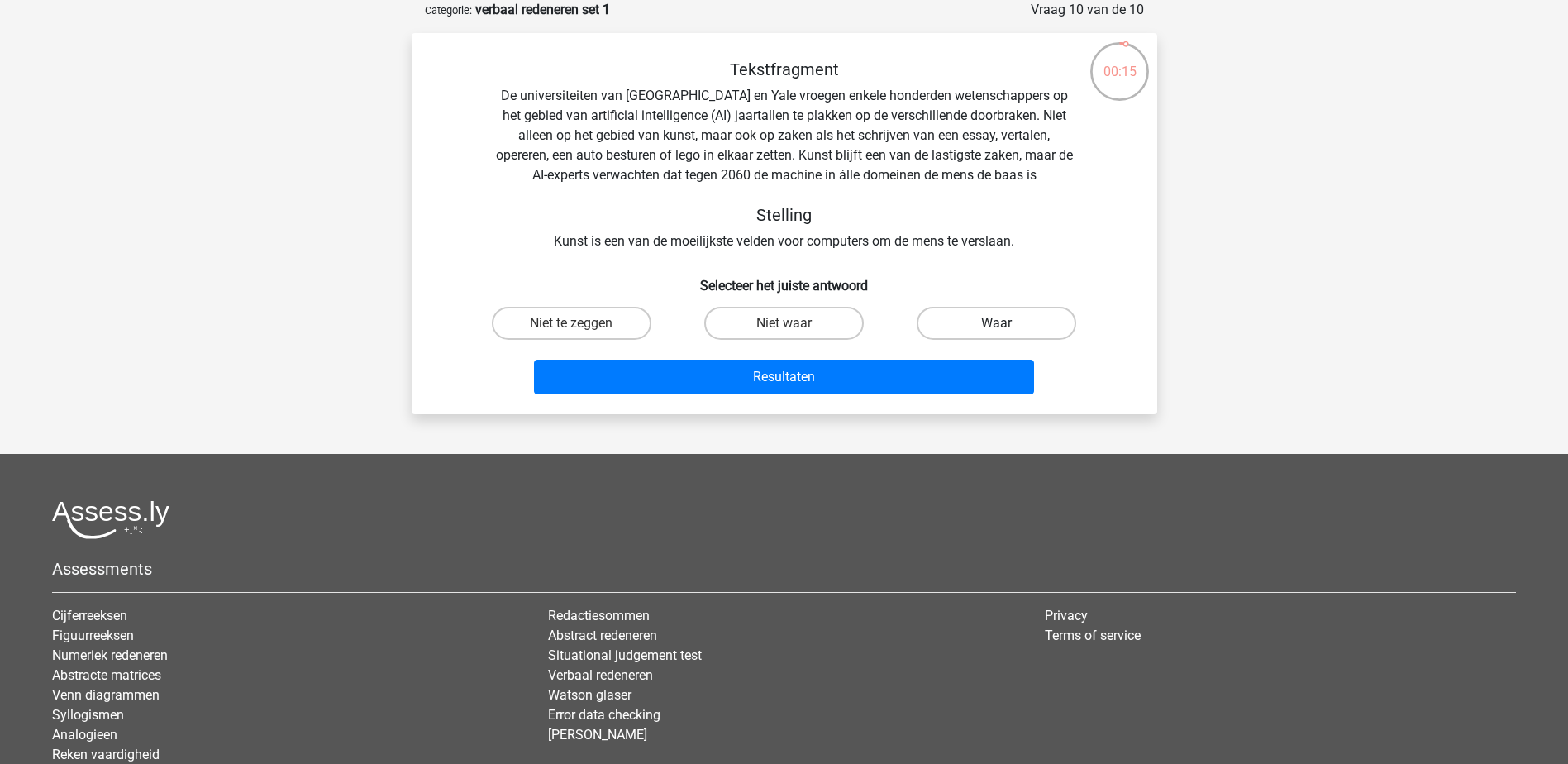
click at [983, 328] on label "Waar" at bounding box center [996, 323] width 159 height 33
click at [997, 328] on input "Waar" at bounding box center [1002, 328] width 11 height 11
radio input "true"
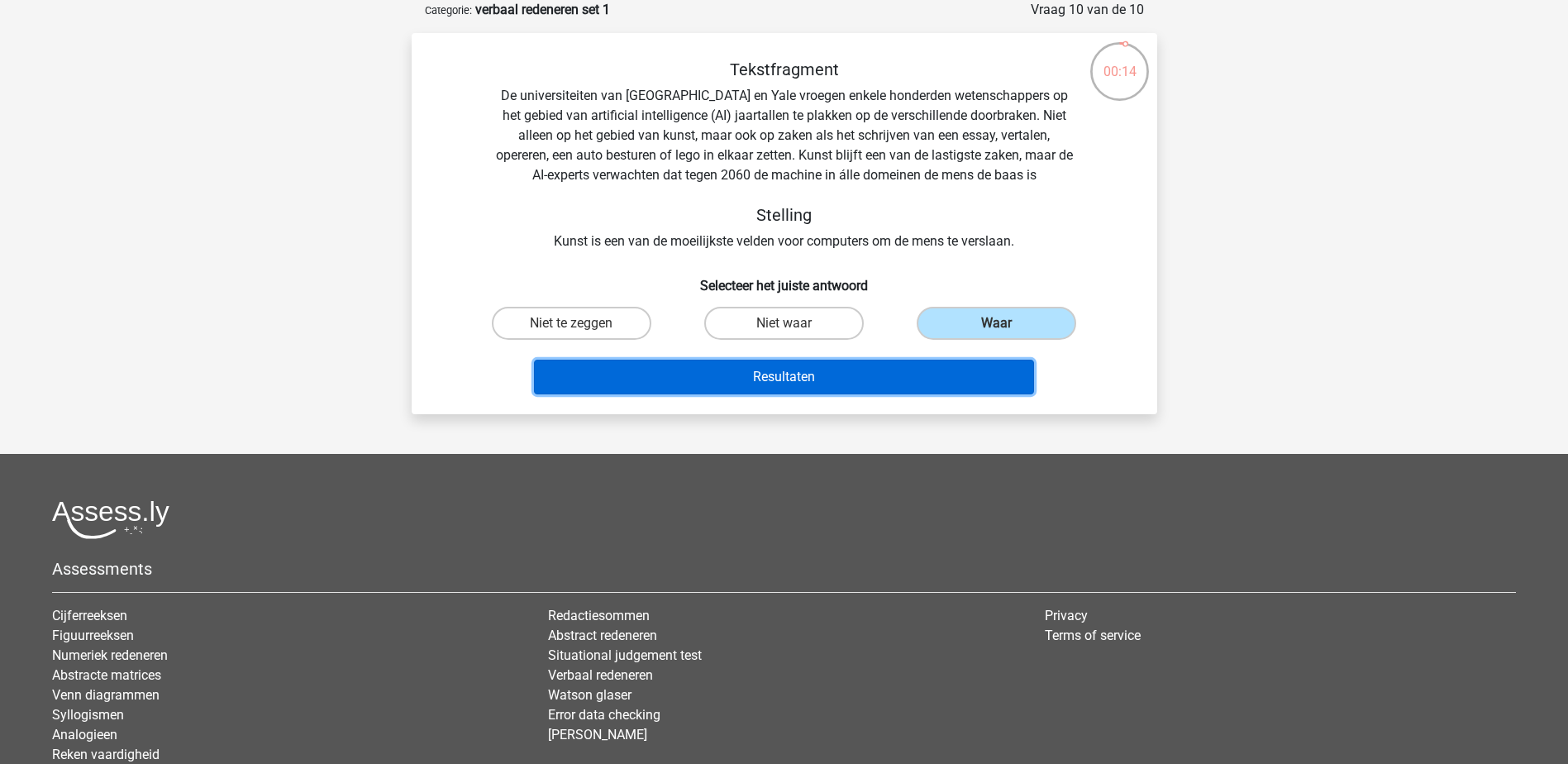
click at [788, 372] on button "Resultaten" at bounding box center [784, 377] width 500 height 35
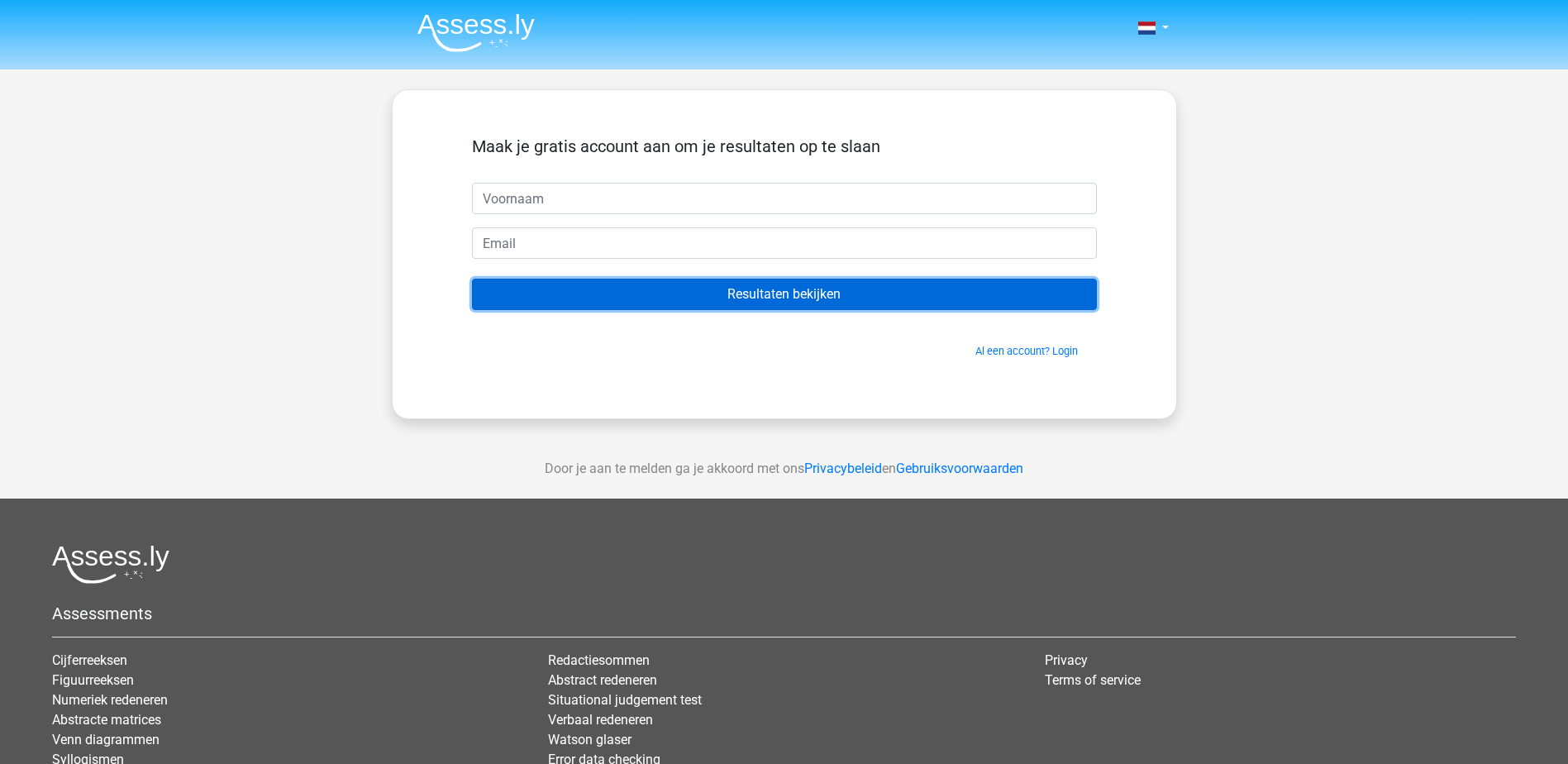
click at [811, 292] on input "Resultaten bekijken" at bounding box center [784, 294] width 625 height 31
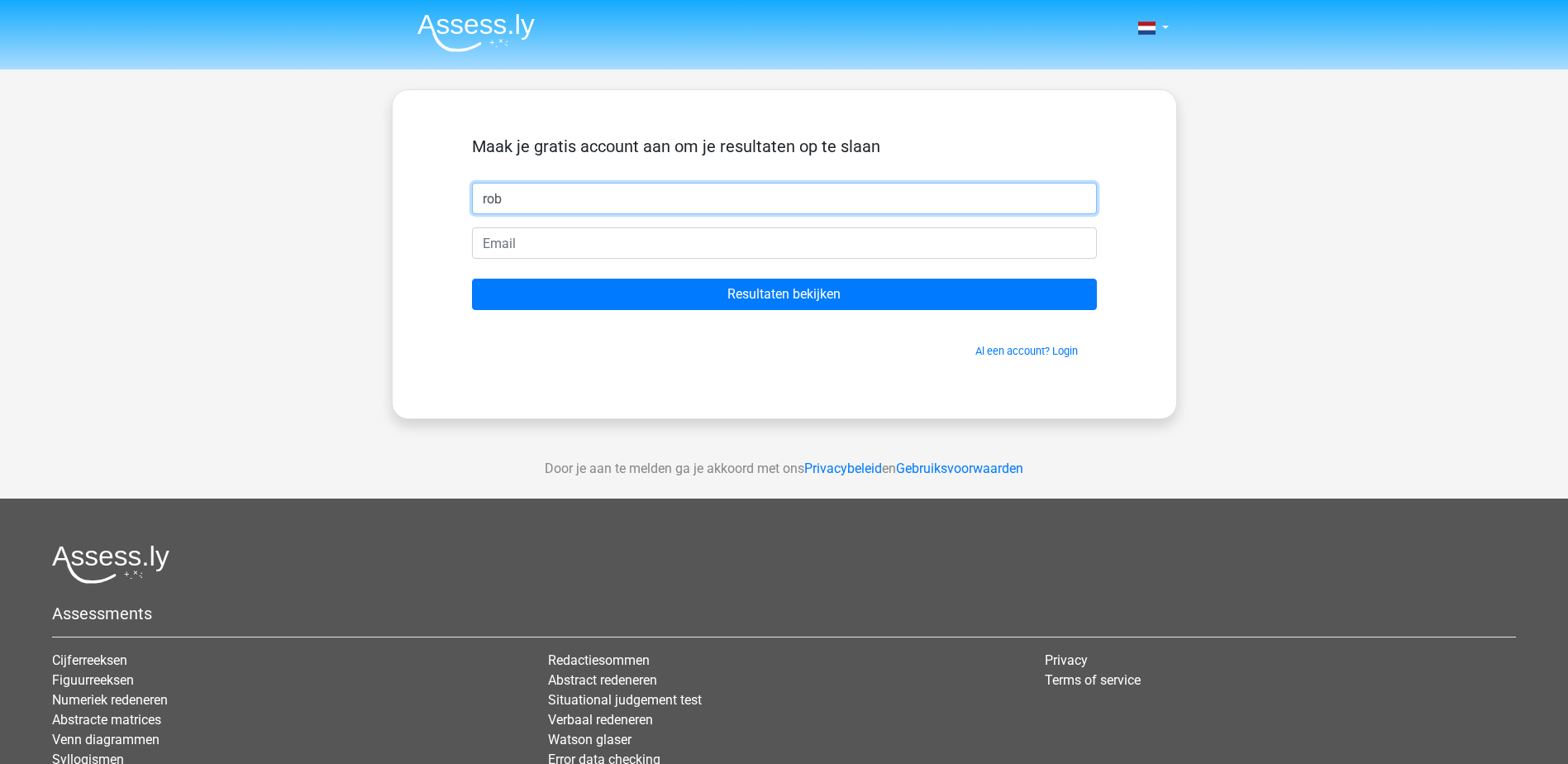
type input "rob"
click at [605, 240] on input "email" at bounding box center [784, 243] width 625 height 31
type input "[EMAIL_ADDRESS][DOMAIN_NAME]"
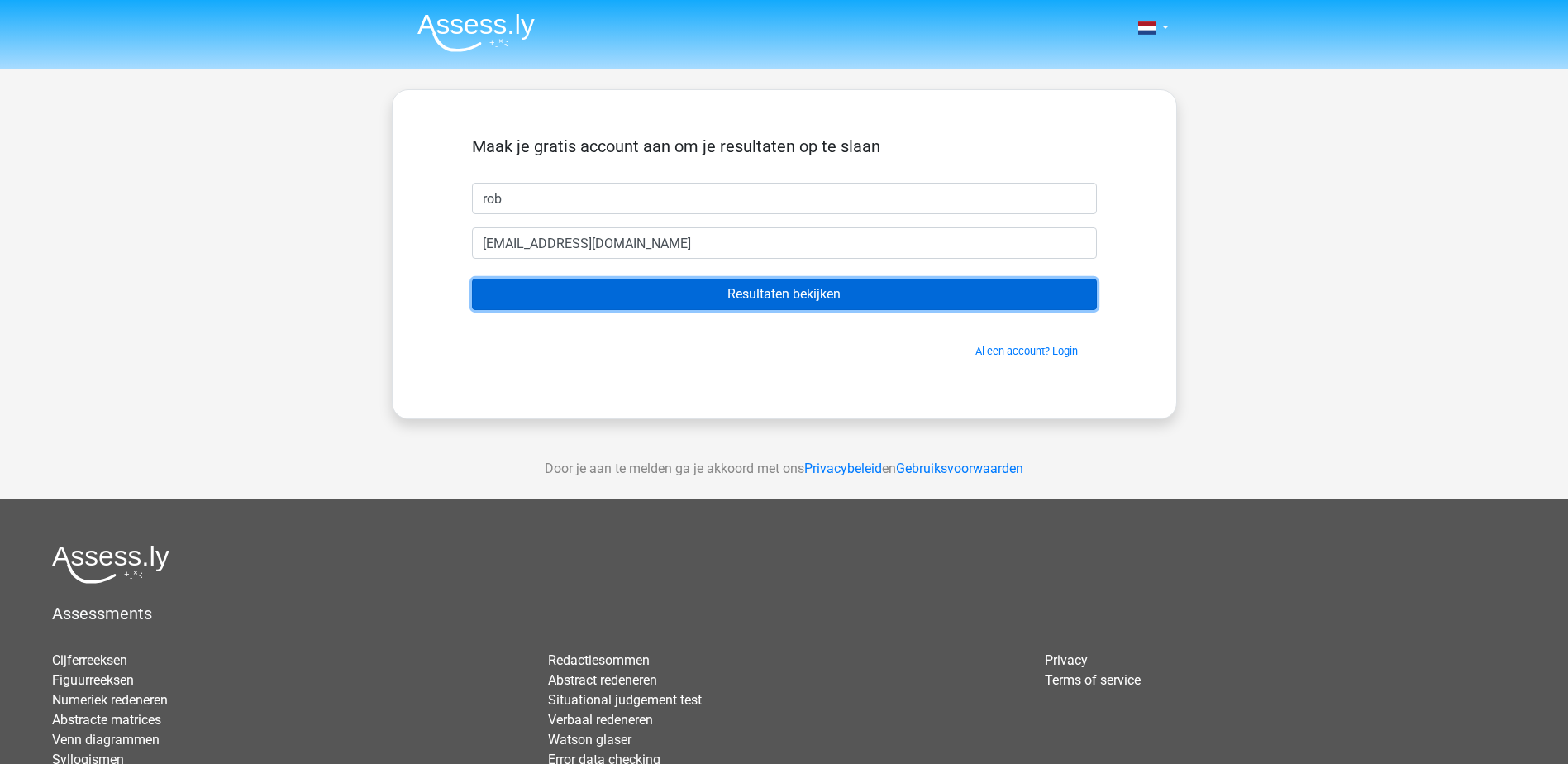
click at [803, 290] on input "Resultaten bekijken" at bounding box center [784, 294] width 625 height 31
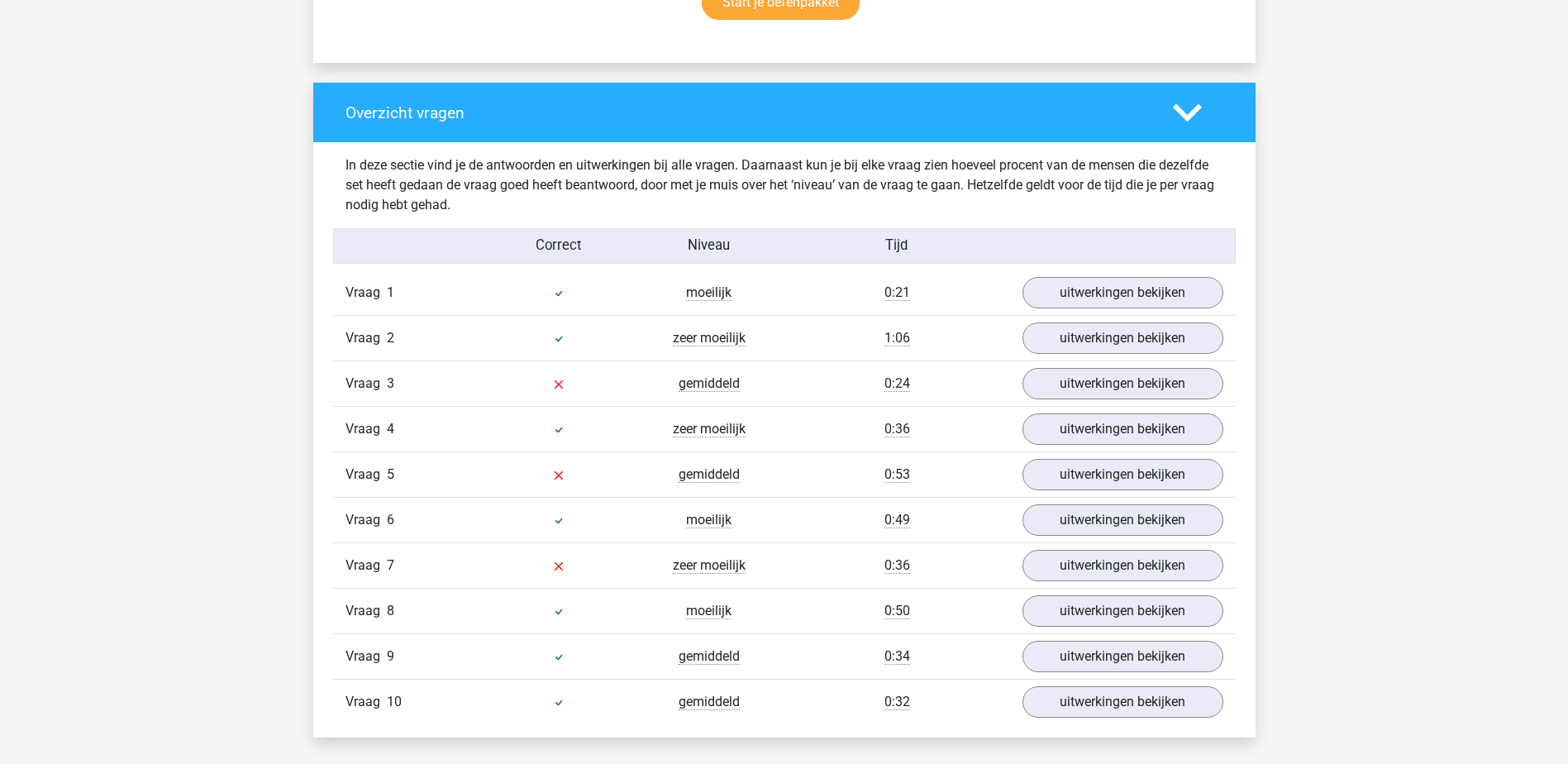
scroll to position [1157, 0]
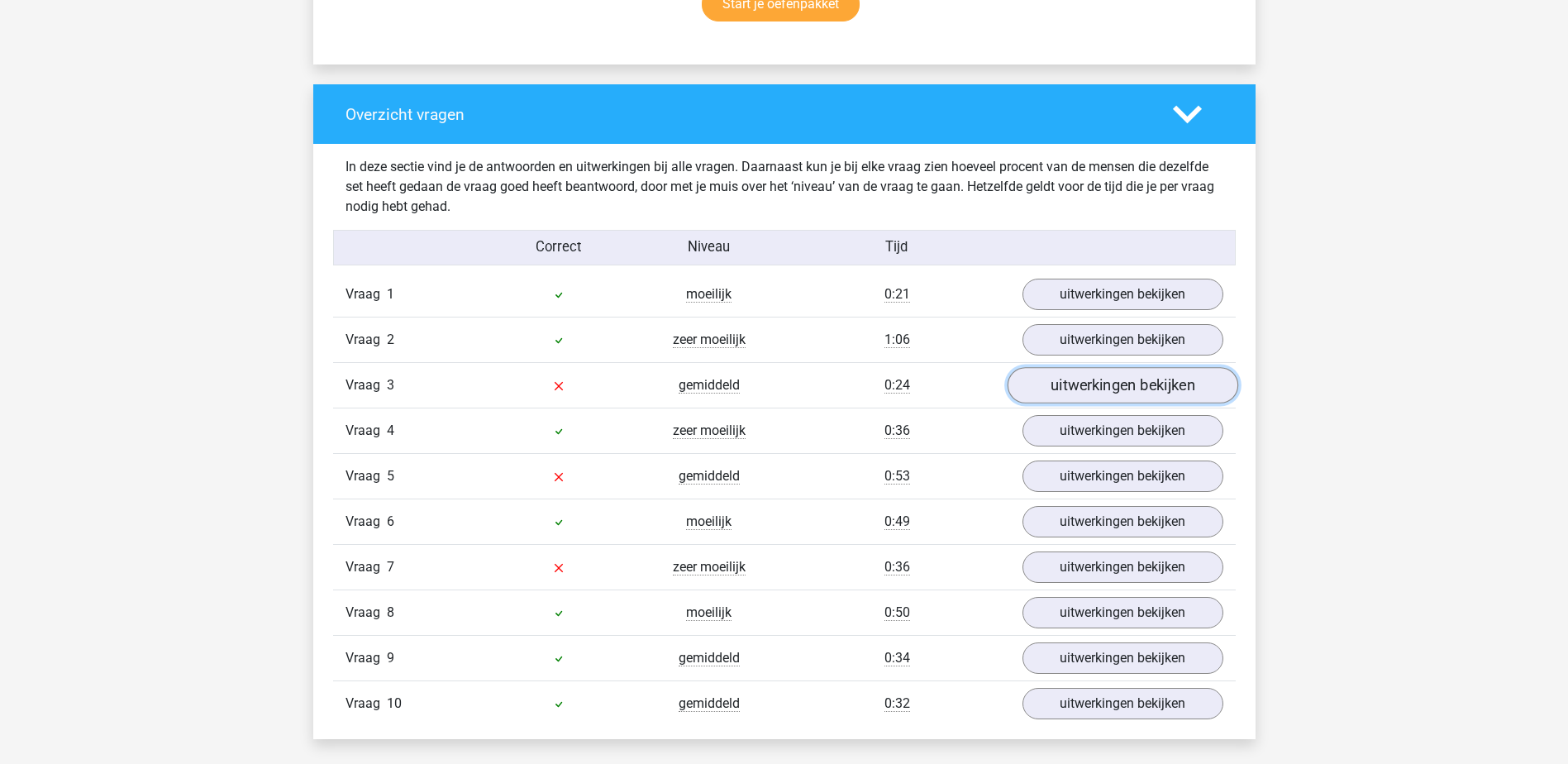
click at [1099, 389] on link "uitwerkingen bekijken" at bounding box center [1122, 386] width 230 height 36
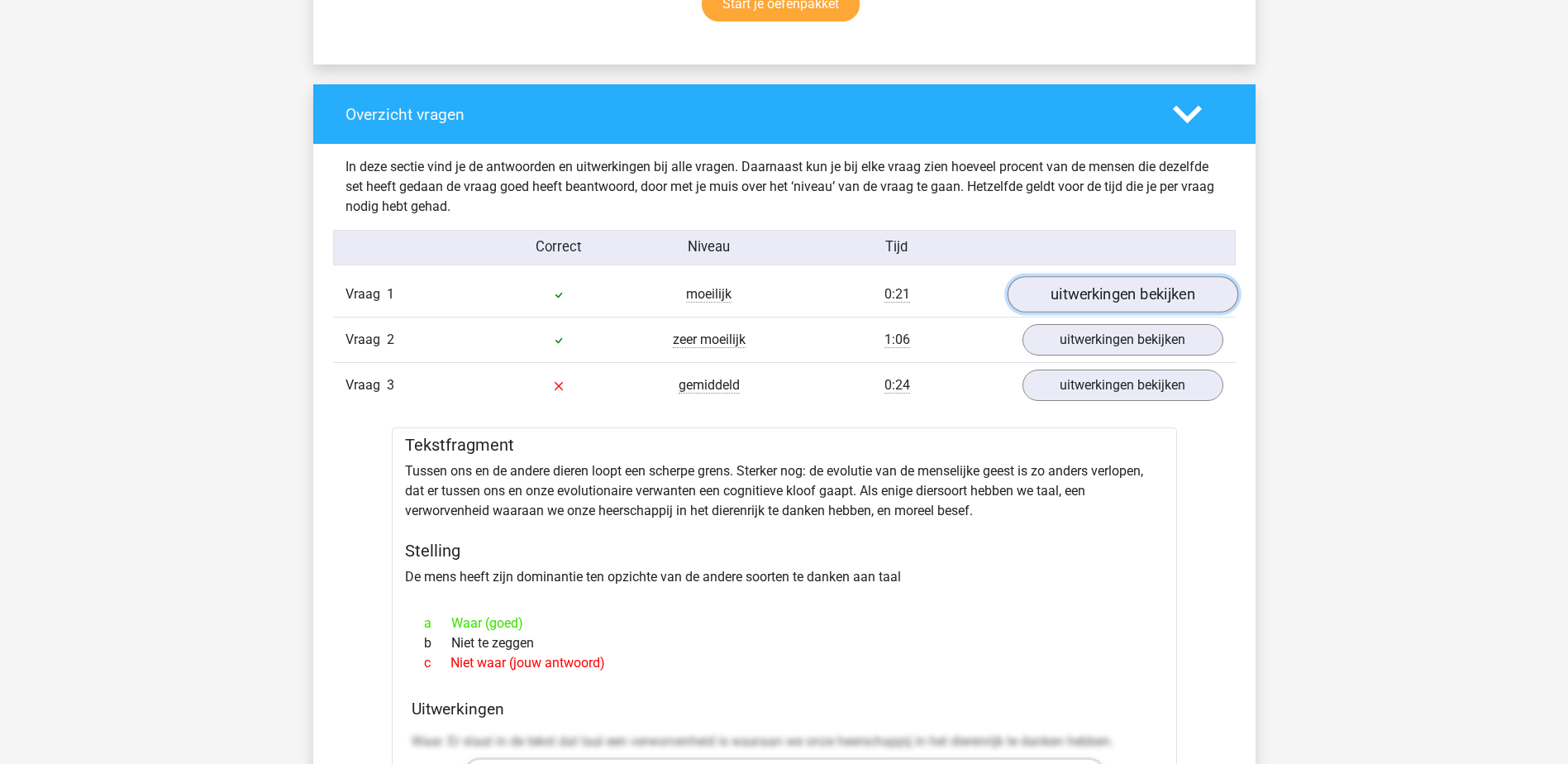
click at [1111, 298] on link "uitwerkingen bekijken" at bounding box center [1122, 295] width 230 height 36
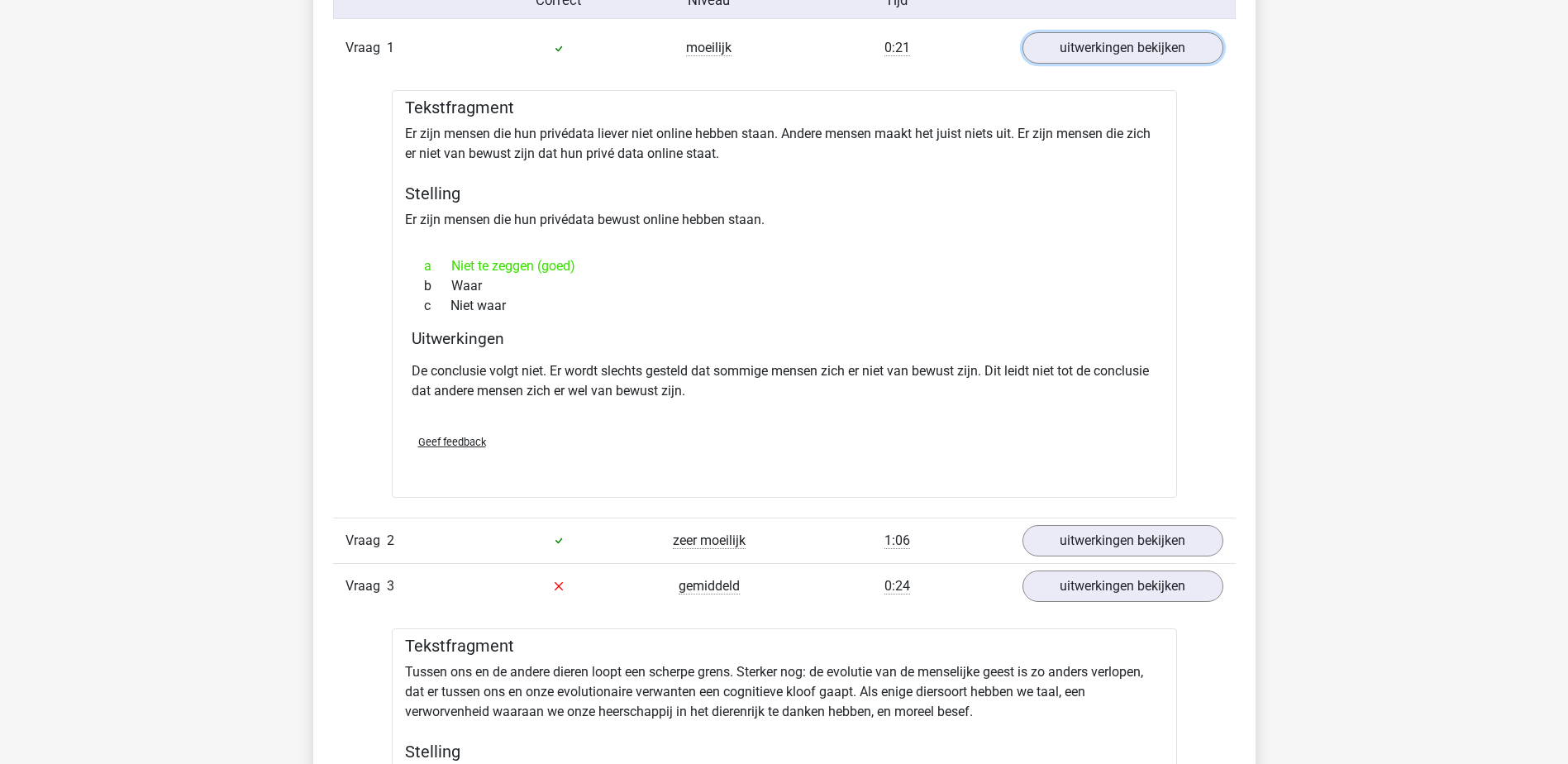
scroll to position [1406, 0]
click at [1087, 532] on link "uitwerkingen bekijken" at bounding box center [1122, 539] width 230 height 36
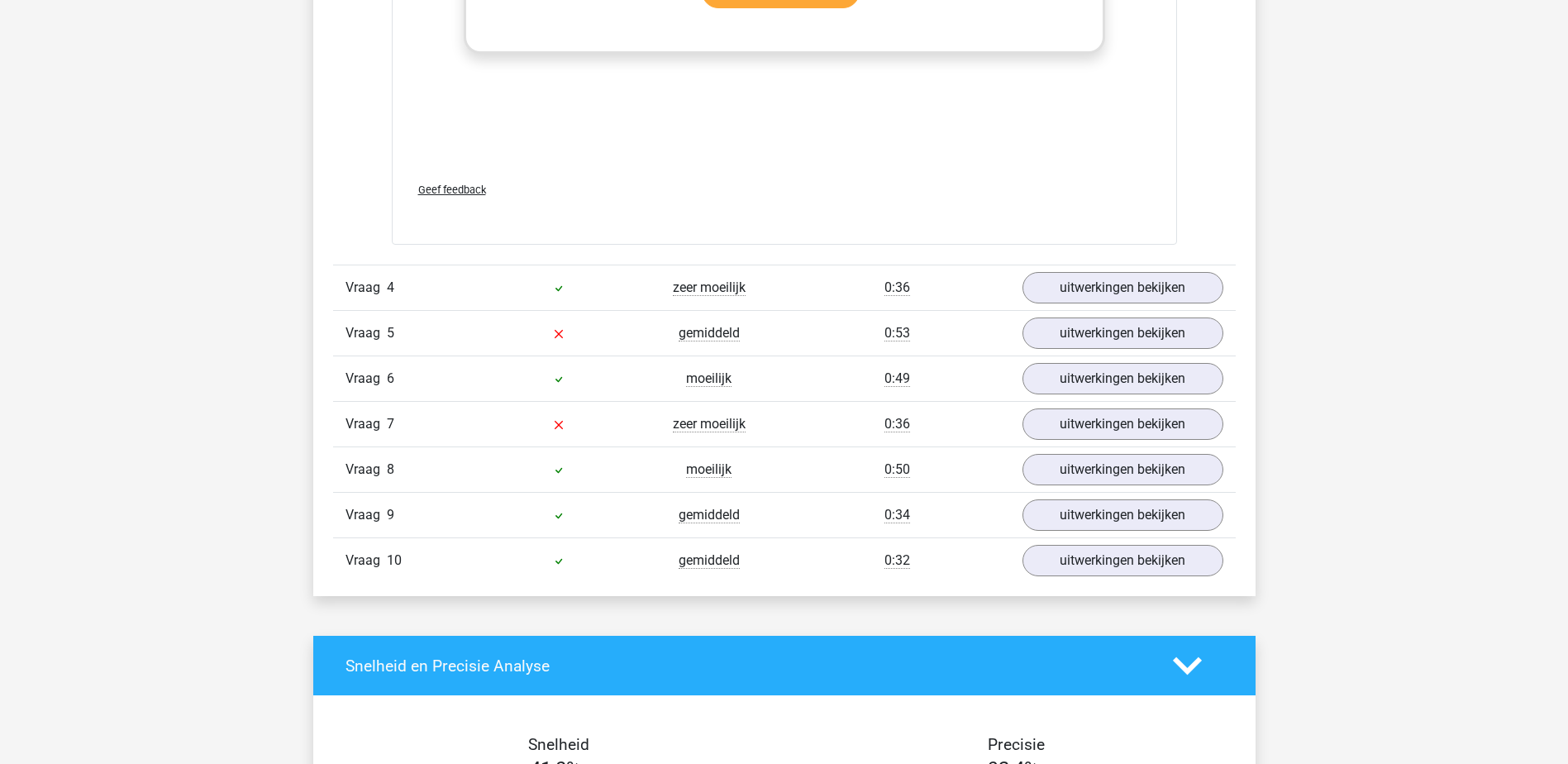
scroll to position [3224, 0]
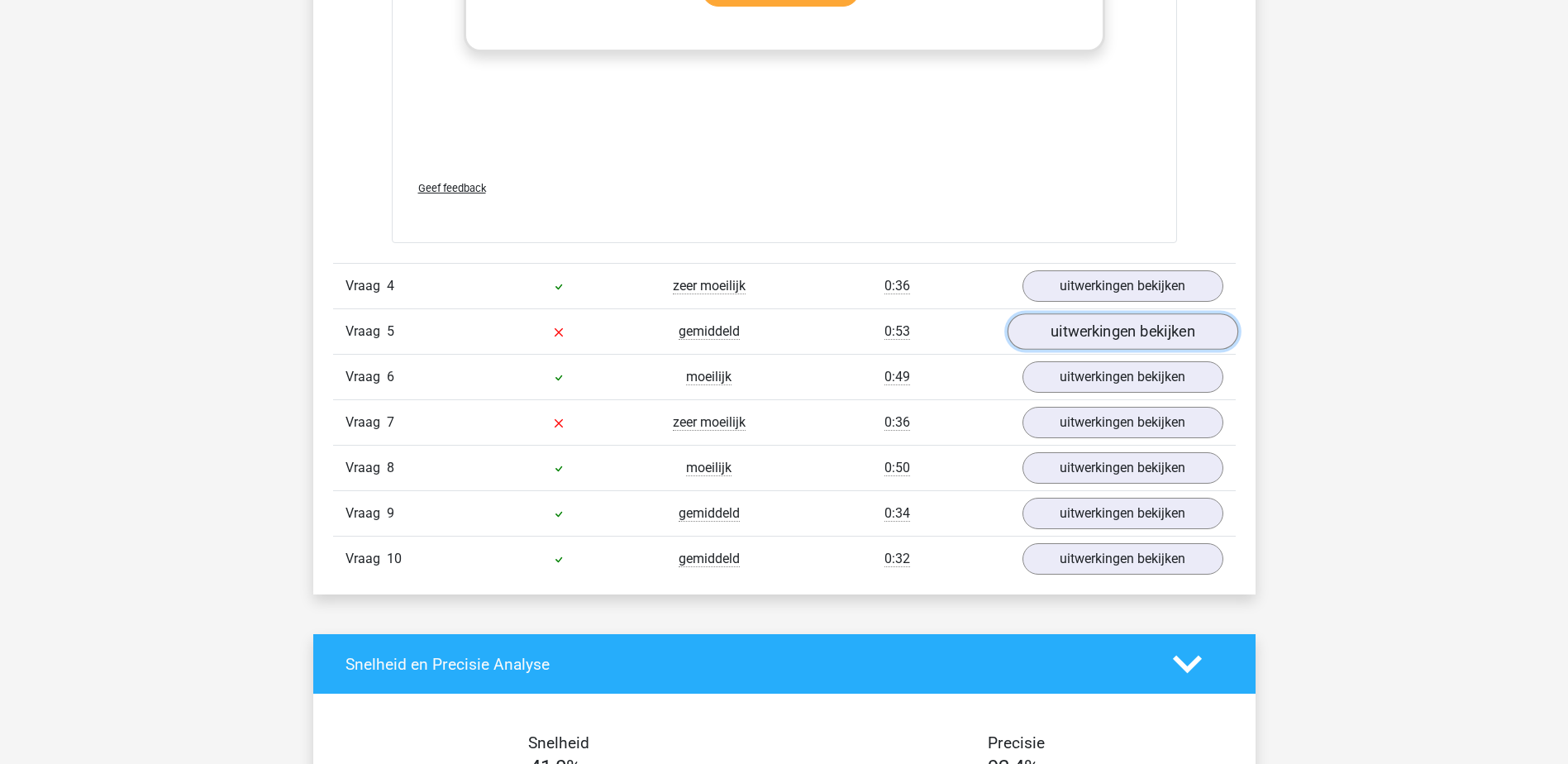
click at [1123, 326] on link "uitwerkingen bekijken" at bounding box center [1122, 331] width 230 height 36
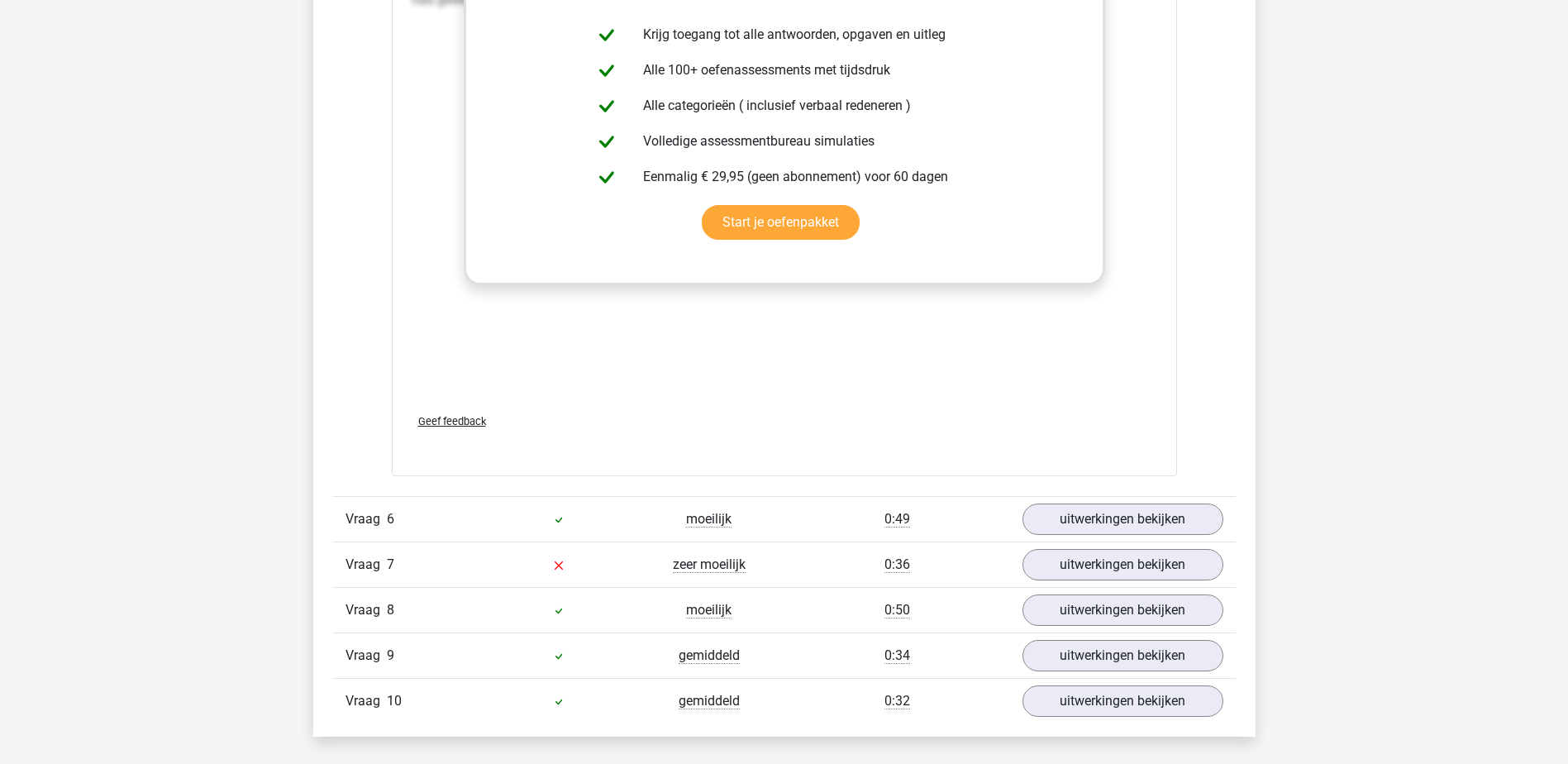
scroll to position [4133, 0]
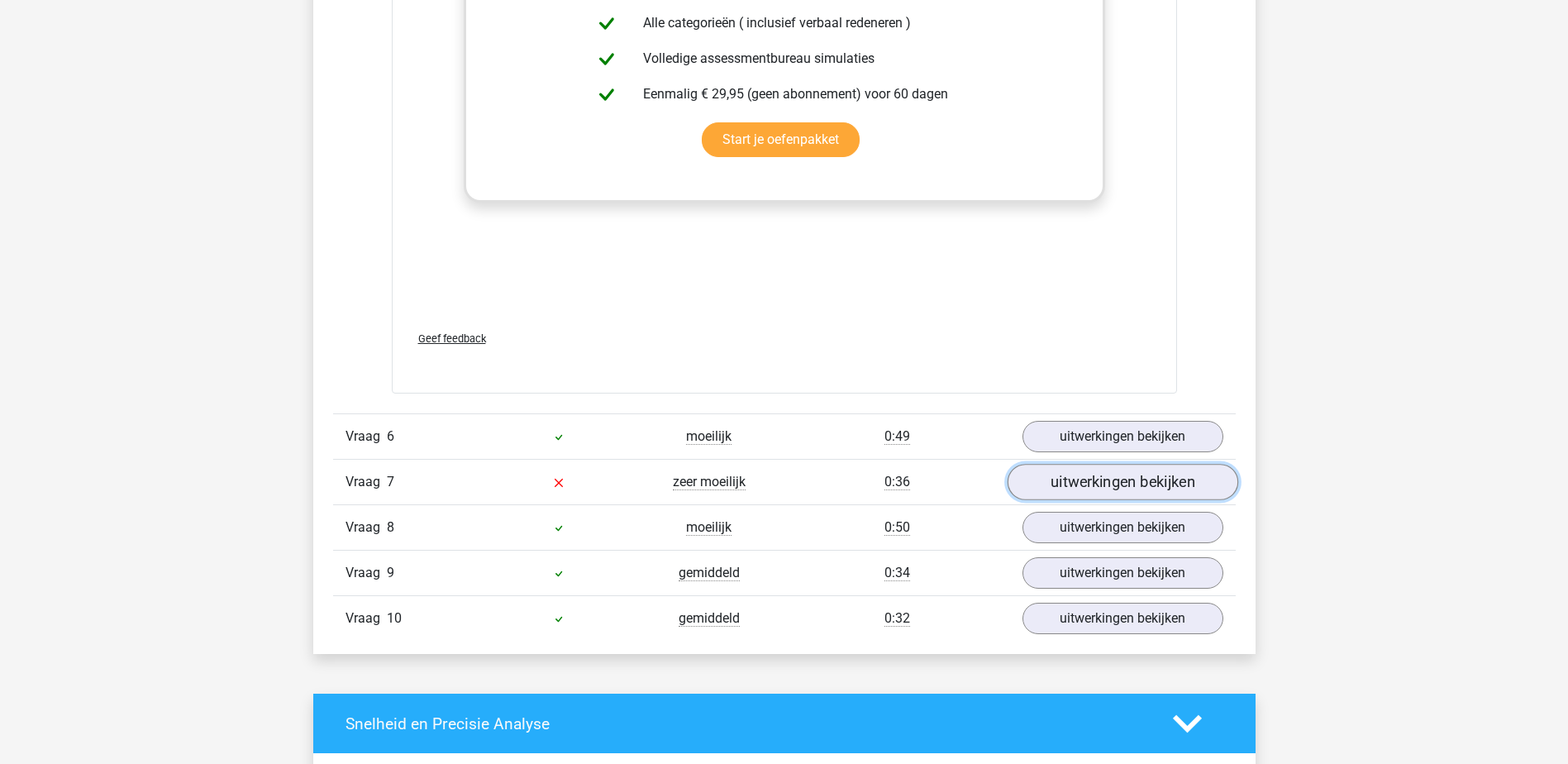
click at [1082, 485] on link "uitwerkingen bekijken" at bounding box center [1122, 481] width 230 height 36
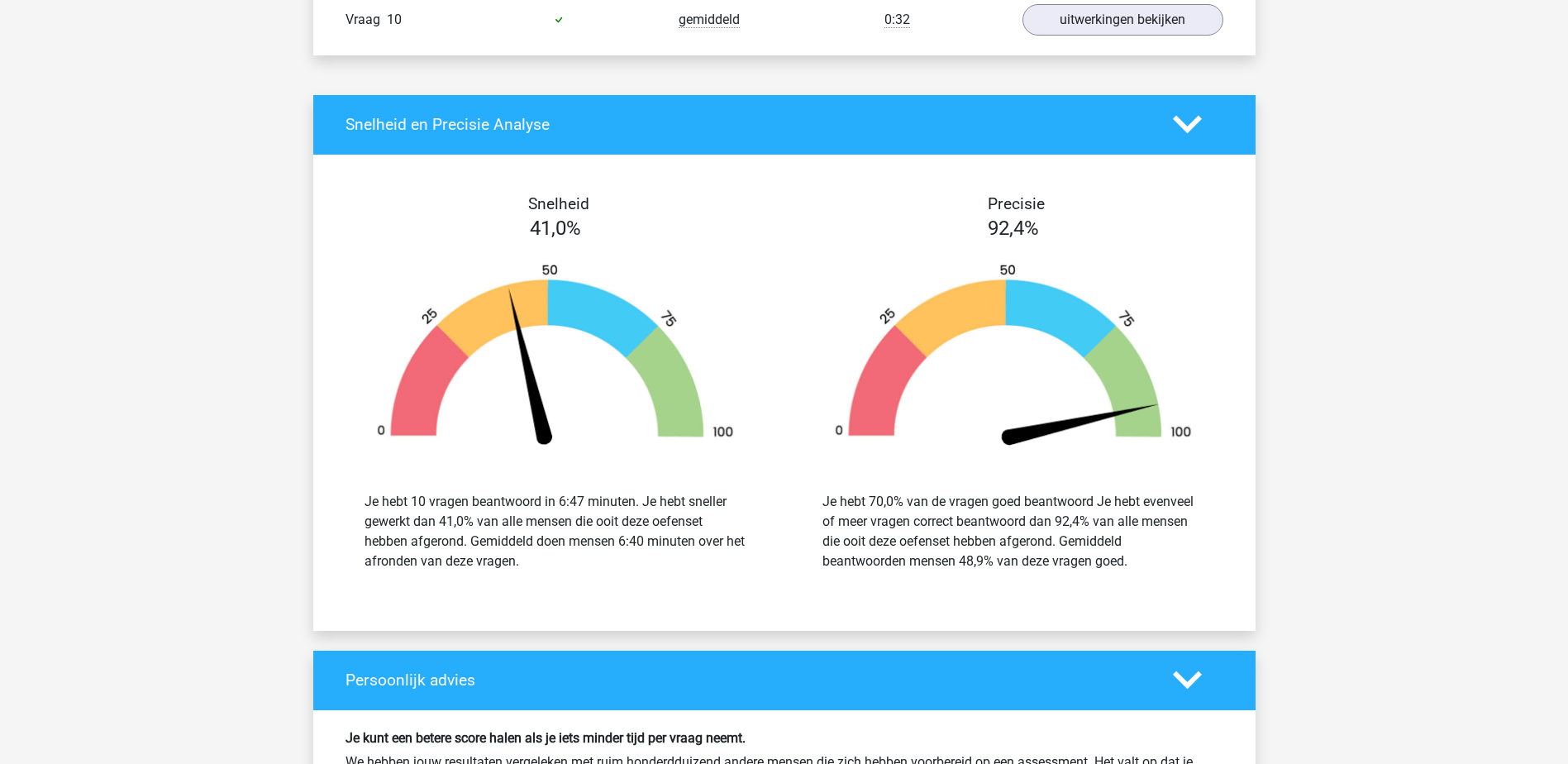
scroll to position [5622, 0]
